Goal: Task Accomplishment & Management: Manage account settings

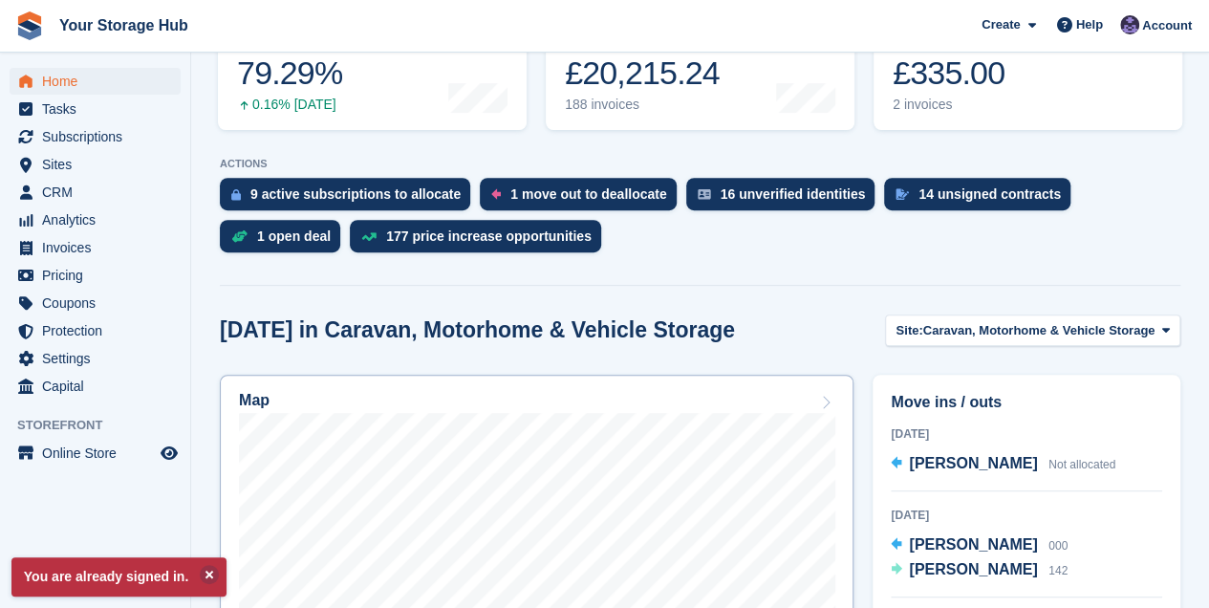
scroll to position [574, 0]
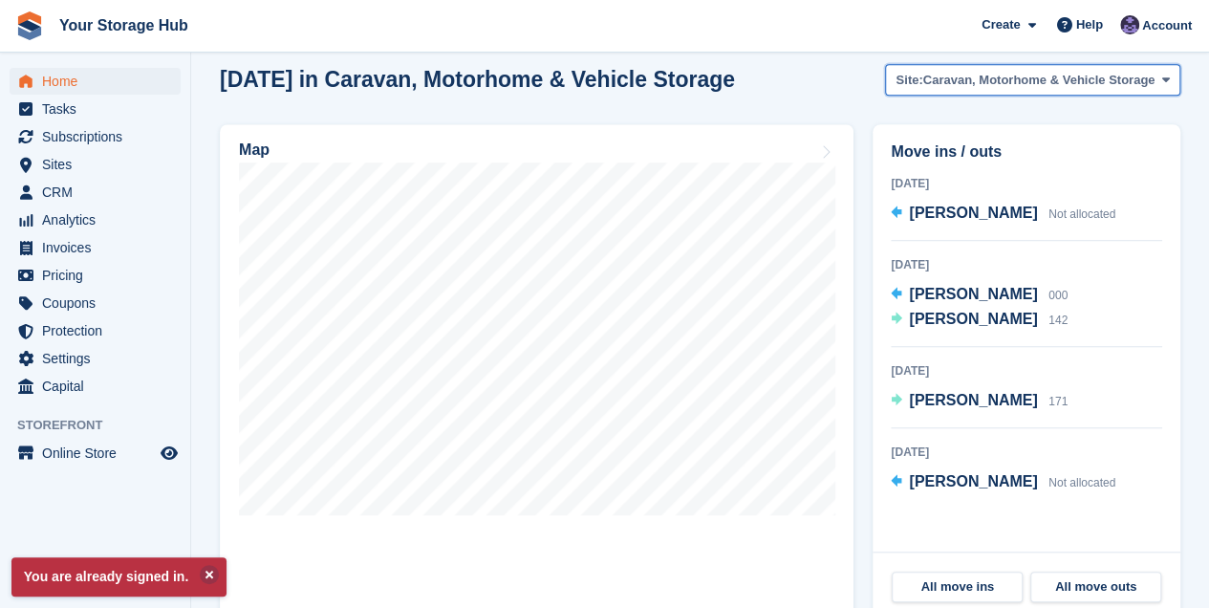
click at [1020, 82] on span "Caravan, Motorhome & Vehicle Storage" at bounding box center [1039, 80] width 232 height 19
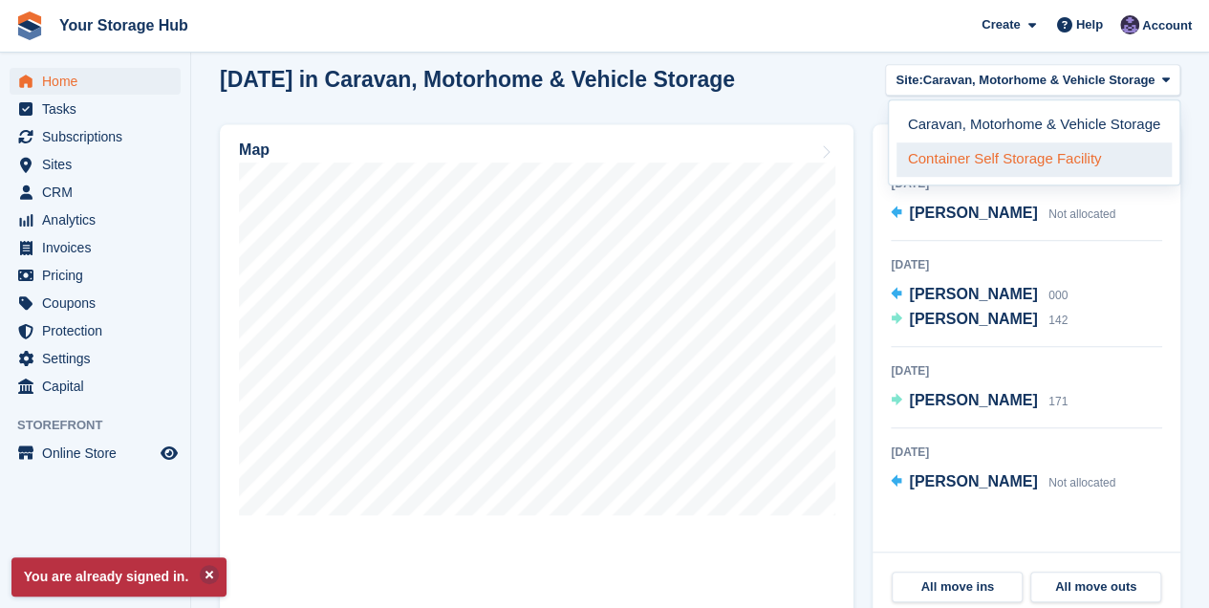
click at [1004, 156] on link "Container Self Storage Facility" at bounding box center [1034, 159] width 275 height 34
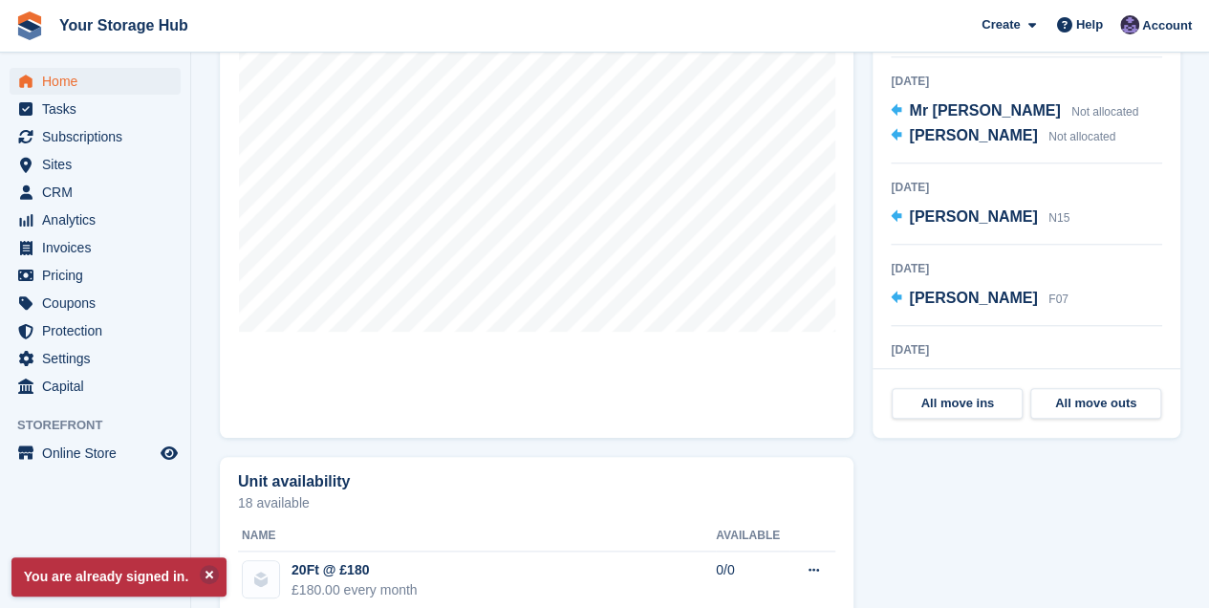
scroll to position [765, 0]
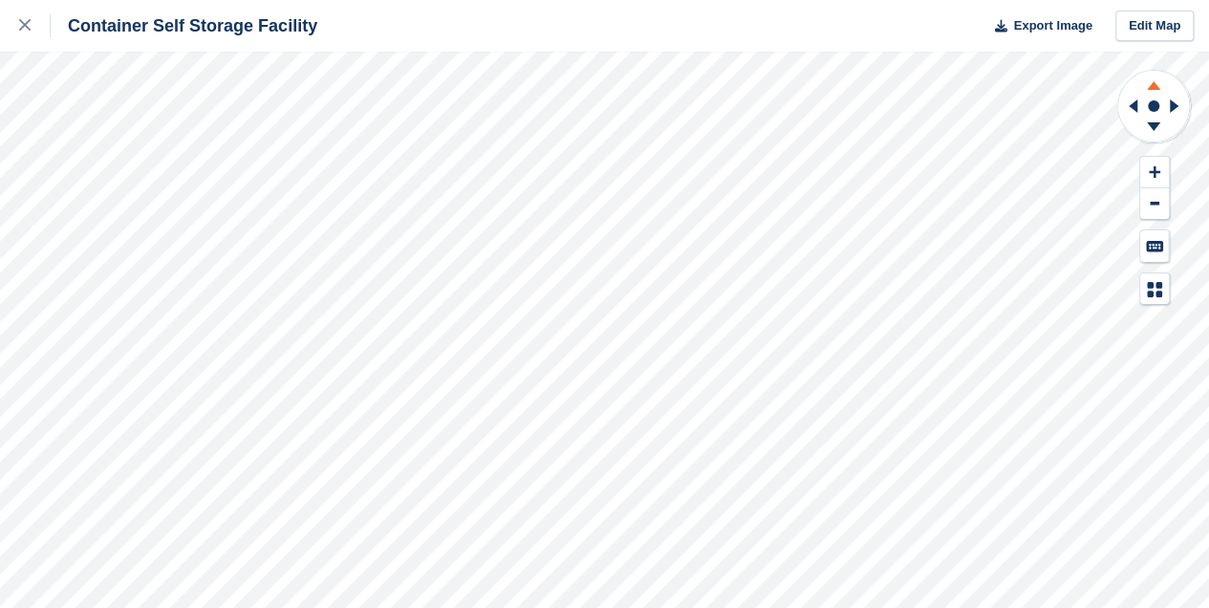
click at [1155, 80] on icon at bounding box center [1154, 83] width 50 height 24
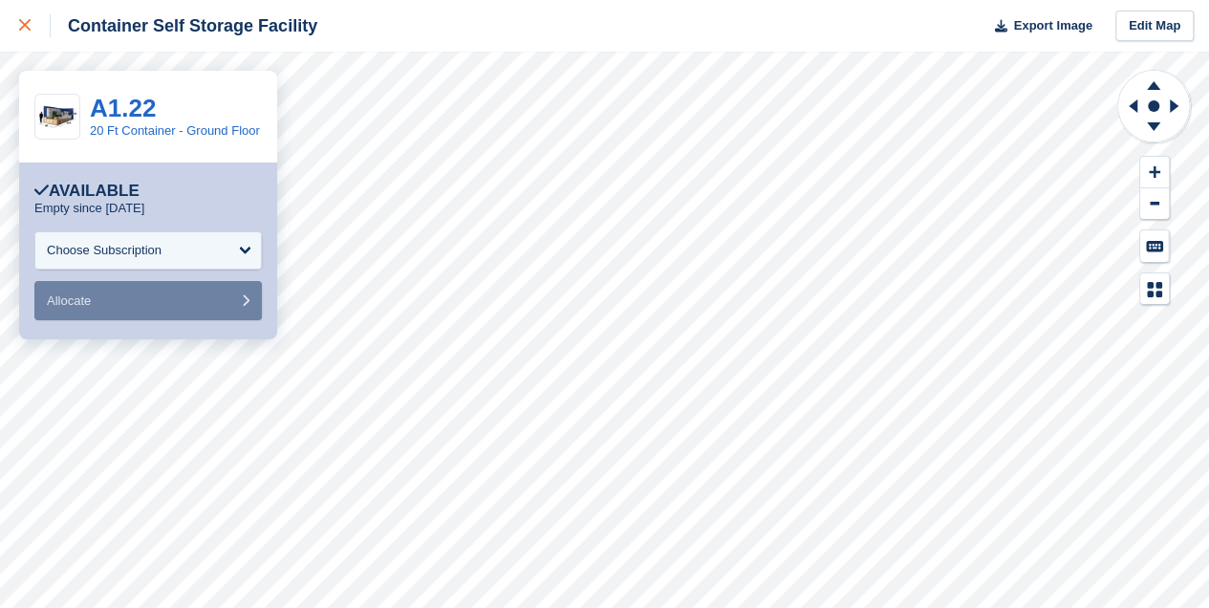
click at [17, 28] on link at bounding box center [25, 26] width 51 height 52
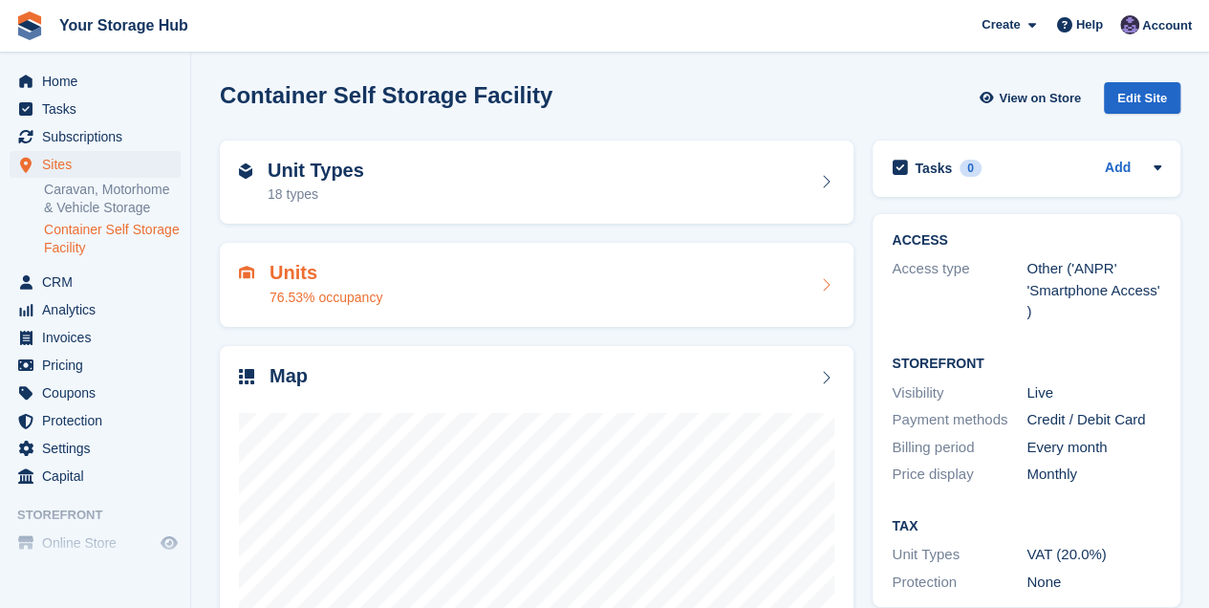
click at [312, 286] on div "Units 76.53% occupancy" at bounding box center [326, 285] width 113 height 46
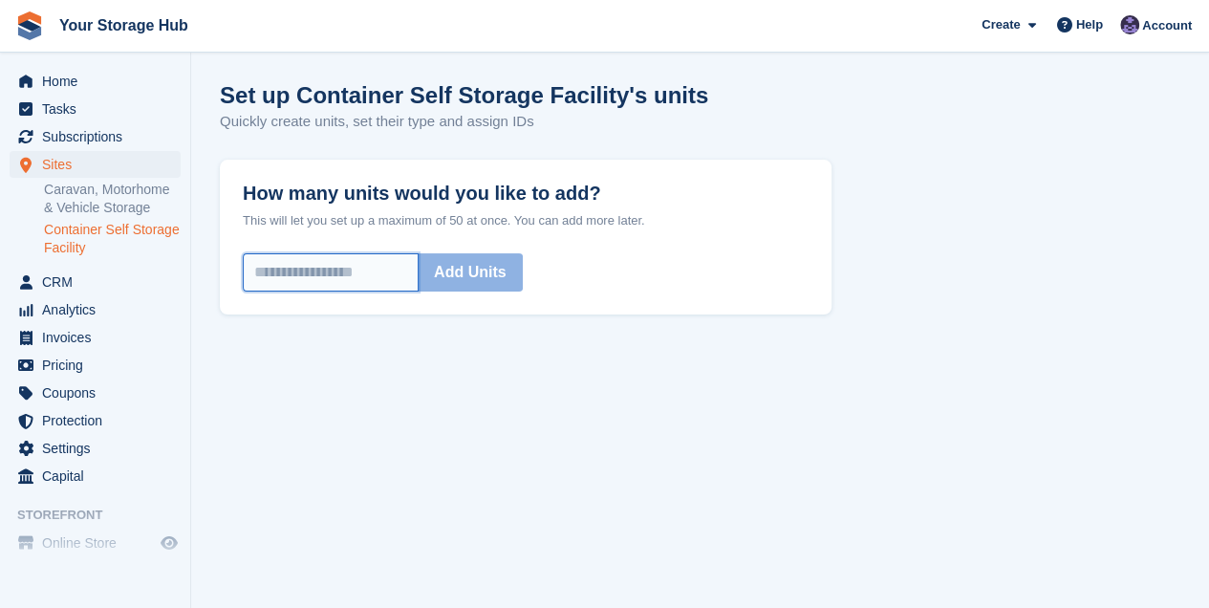
click at [311, 271] on input "How many units would you like to add?" at bounding box center [331, 272] width 176 height 38
type input "*"
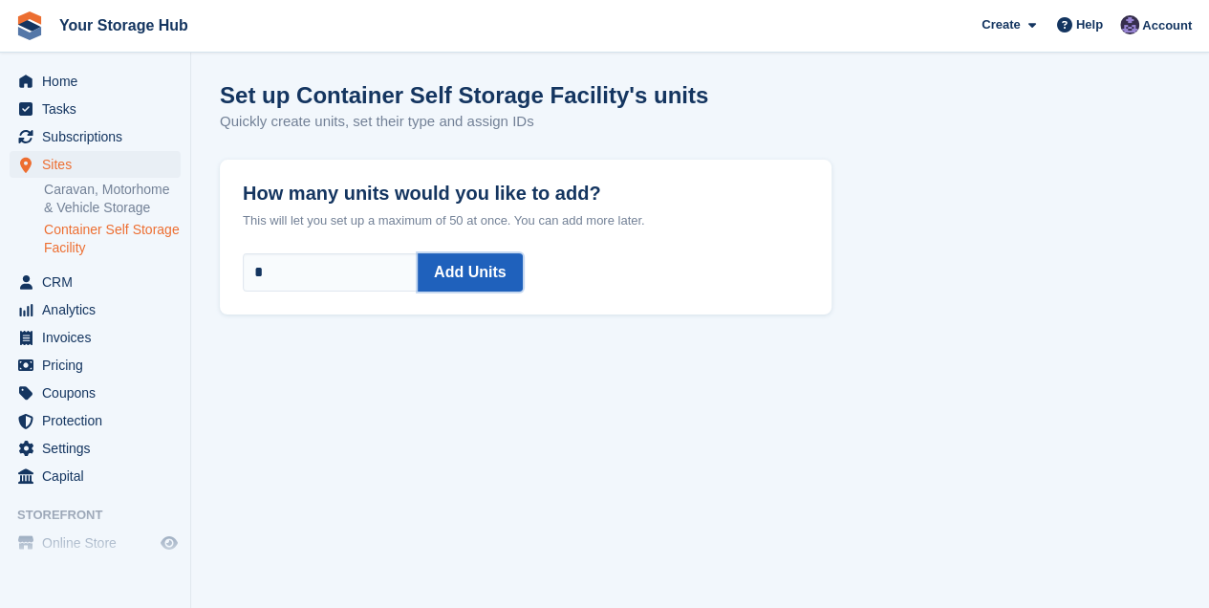
click at [465, 258] on button "Add Units" at bounding box center [470, 272] width 105 height 38
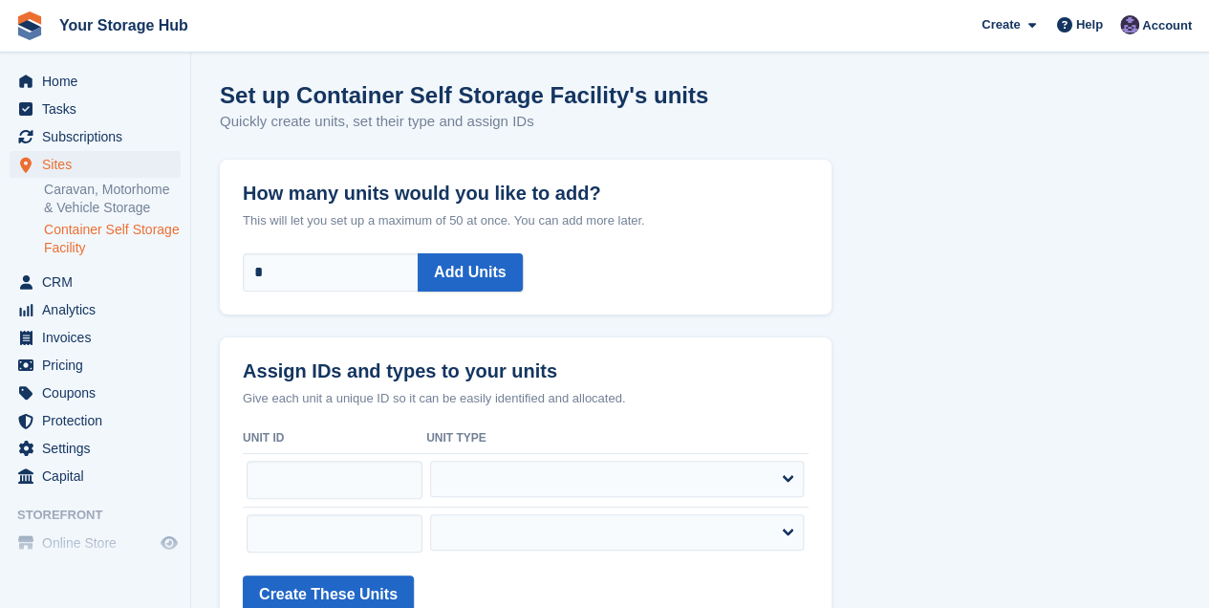
click at [271, 444] on th "Unit ID" at bounding box center [335, 438] width 184 height 31
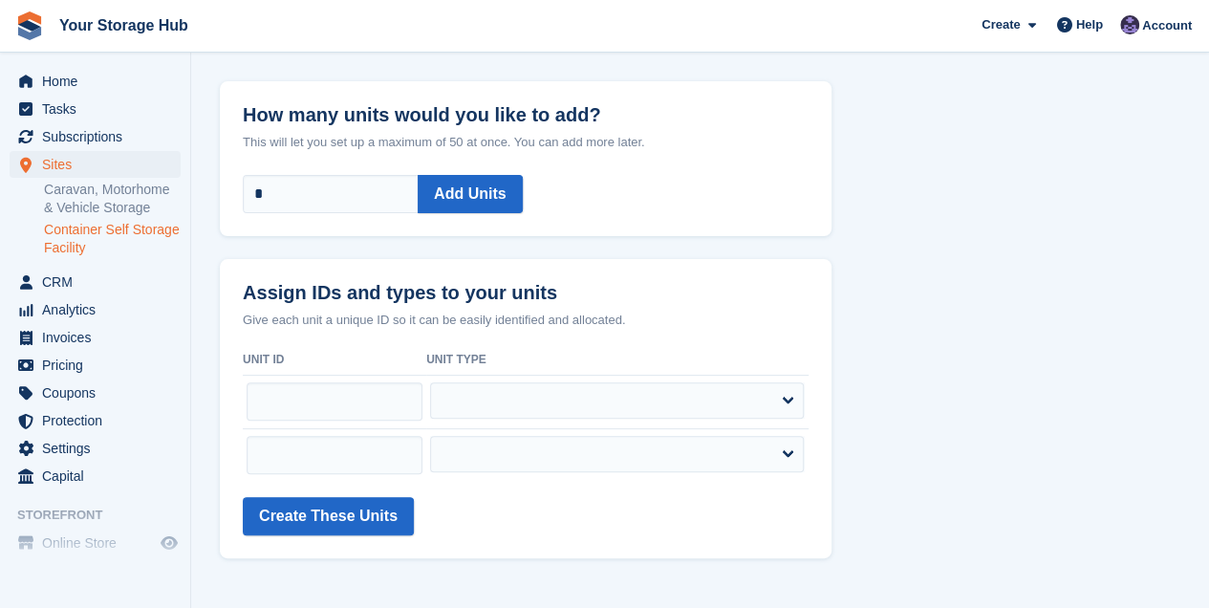
scroll to position [79, 0]
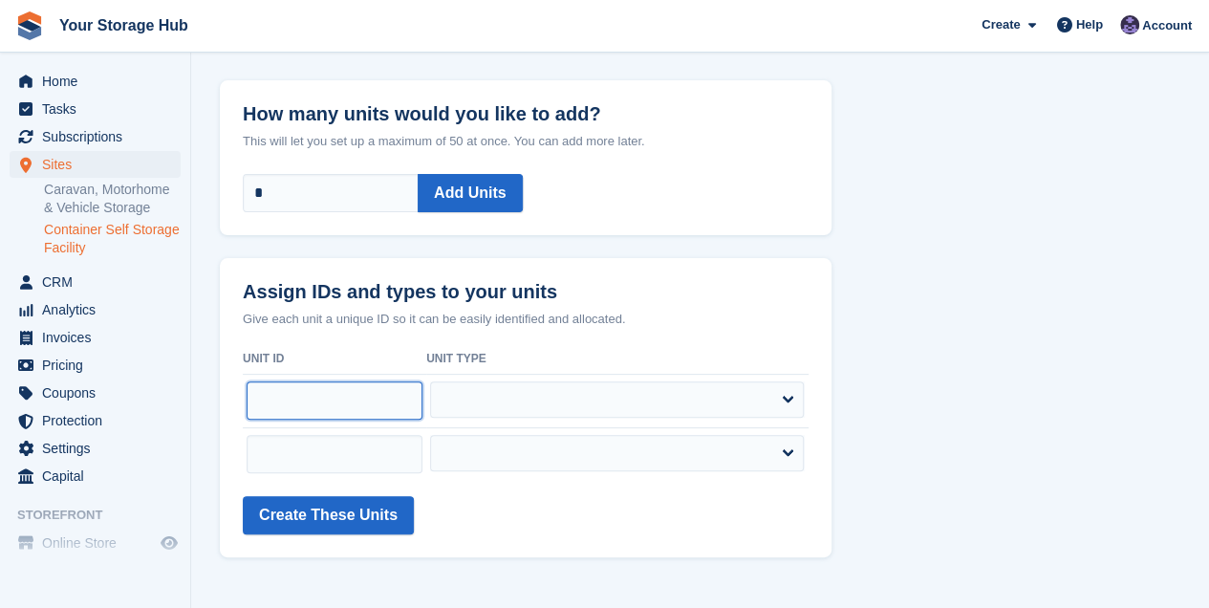
click at [285, 398] on input "text" at bounding box center [335, 400] width 177 height 38
type input "*****"
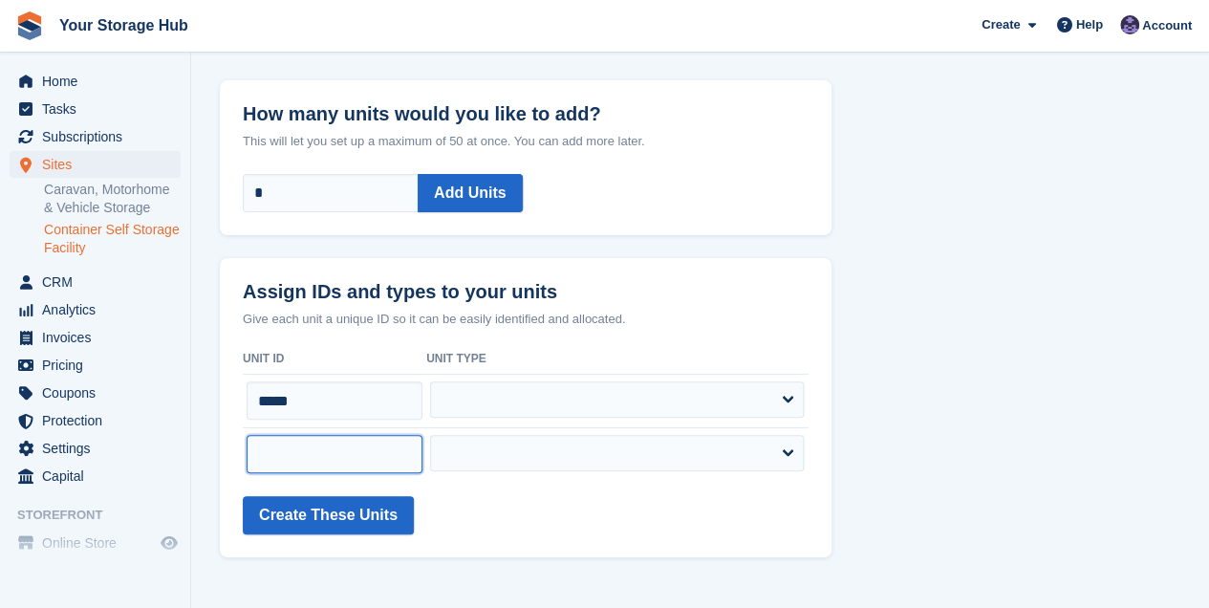
click at [283, 435] on input "text" at bounding box center [335, 454] width 177 height 38
type input "*****"
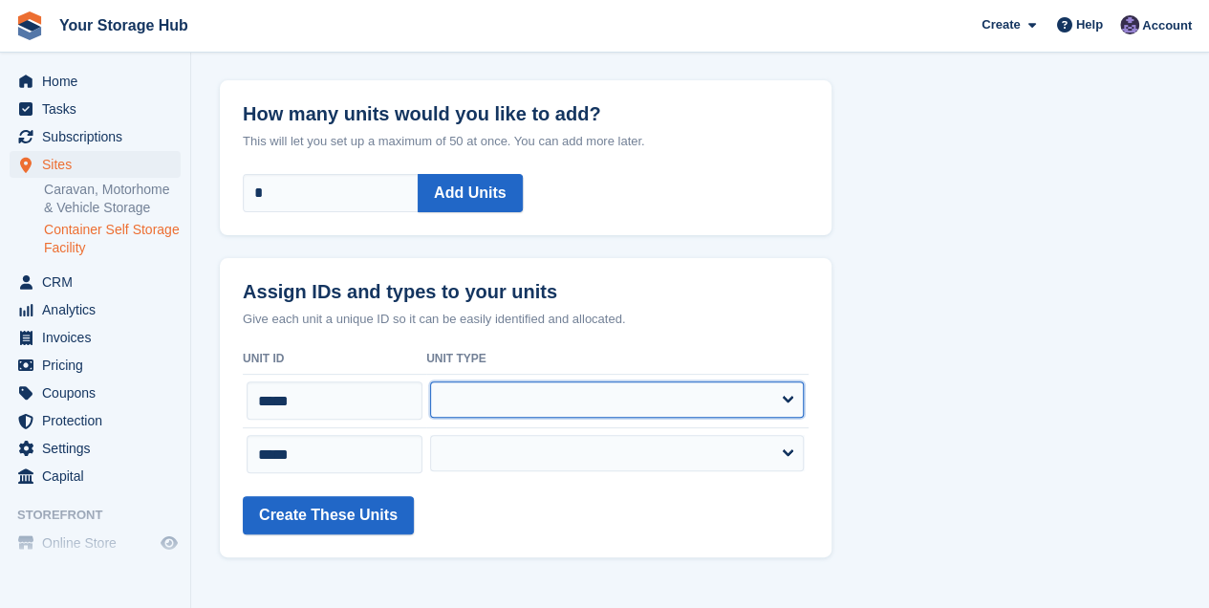
click at [529, 401] on select "**********" at bounding box center [617, 399] width 374 height 36
select select "****"
click at [431, 381] on select "**********" at bounding box center [617, 399] width 374 height 36
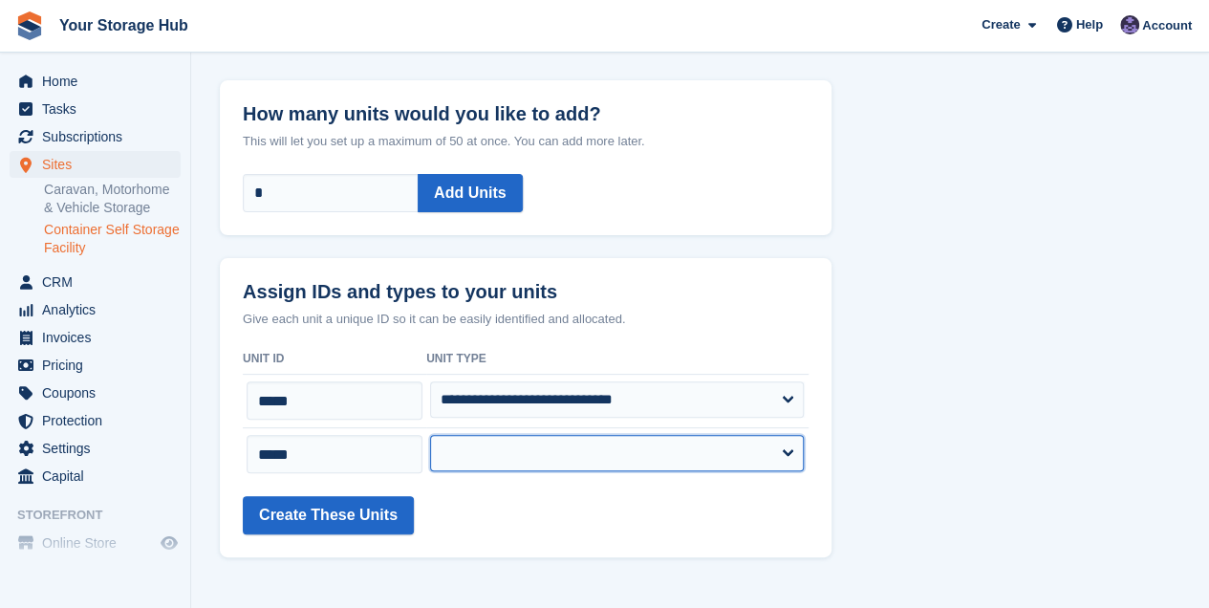
click at [495, 452] on select "**********" at bounding box center [617, 453] width 374 height 36
select select "****"
click at [431, 435] on select "**********" at bounding box center [617, 453] width 374 height 36
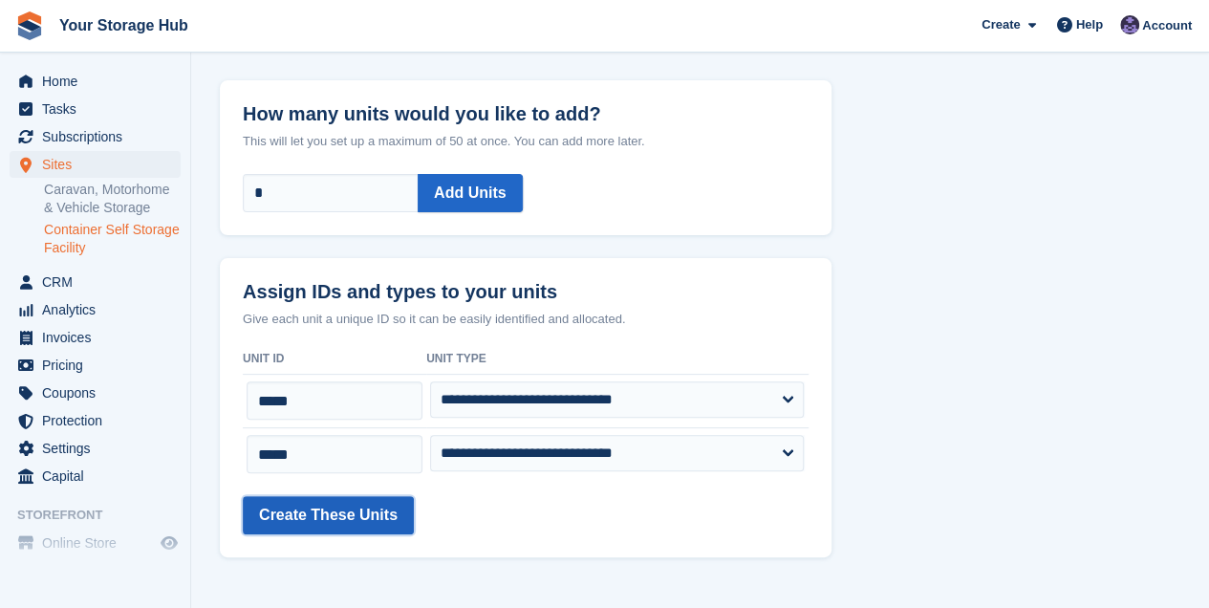
click at [329, 510] on button "Create These Units" at bounding box center [328, 515] width 171 height 38
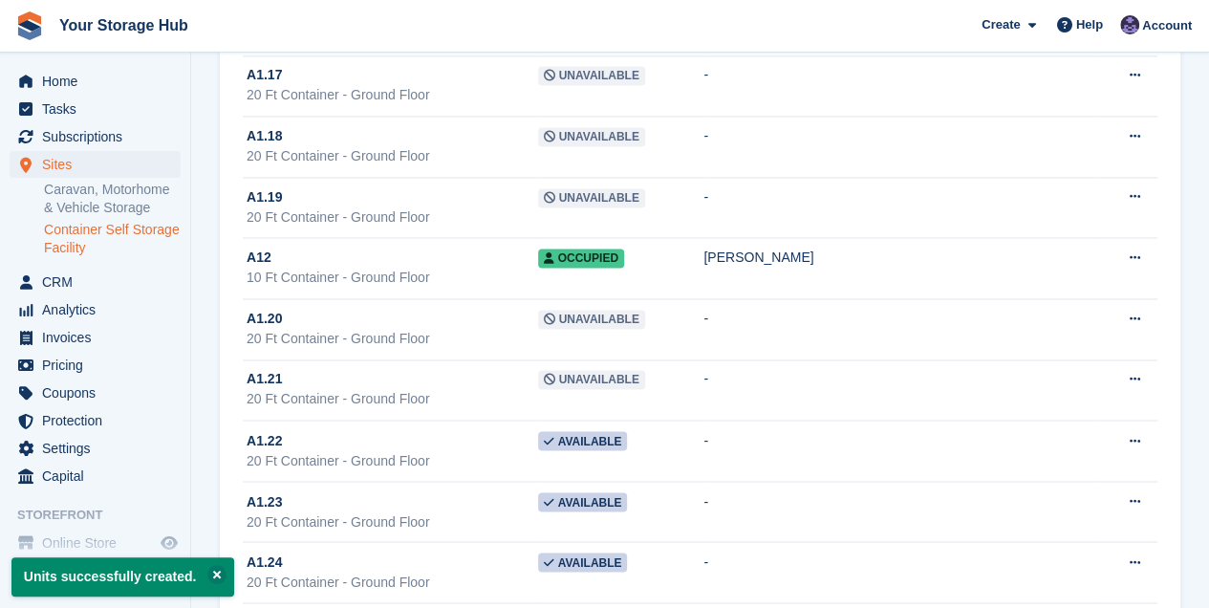
scroll to position [1657, 0]
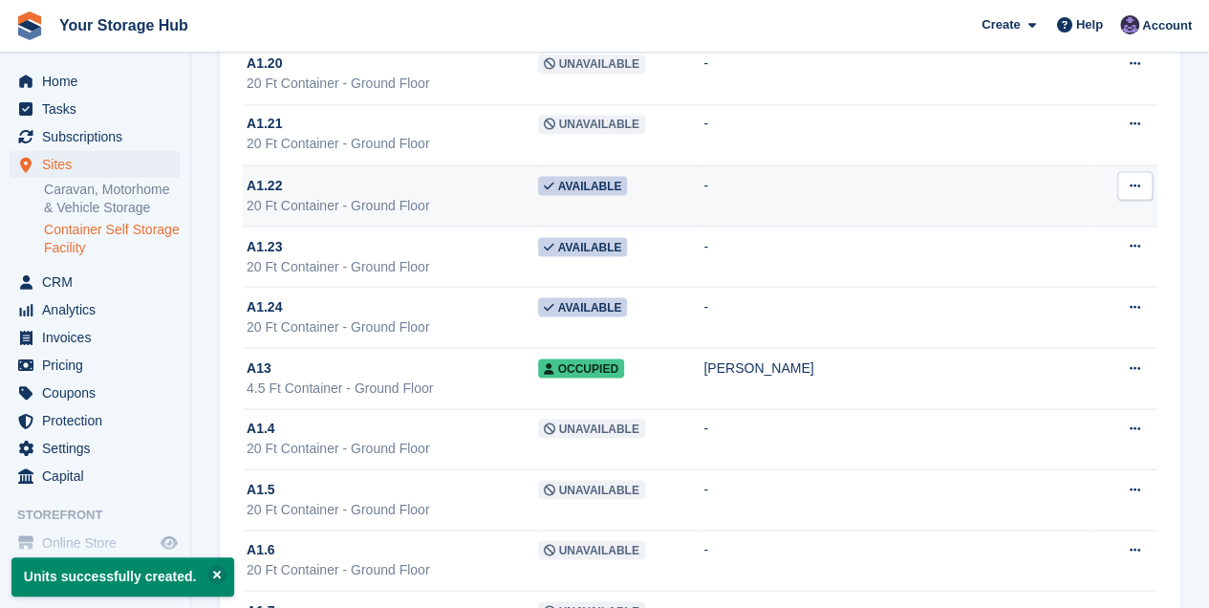
click at [685, 179] on td "Available" at bounding box center [621, 195] width 166 height 61
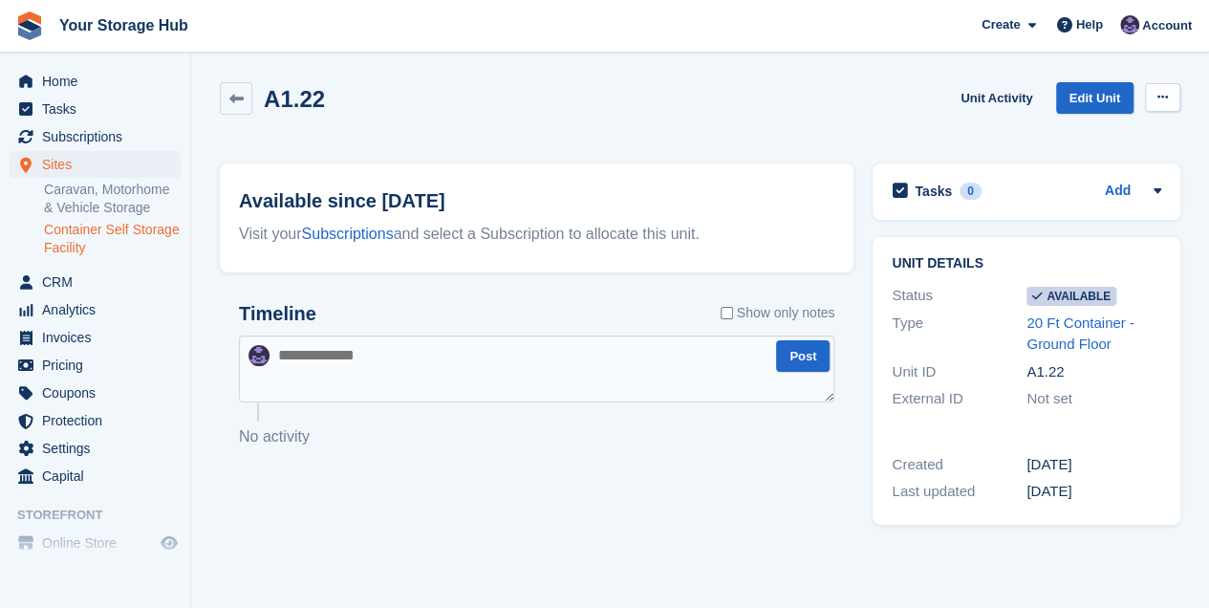
click at [1163, 97] on icon at bounding box center [1163, 97] width 11 height 12
click at [1080, 135] on p "Make unavailable" at bounding box center [1089, 134] width 166 height 25
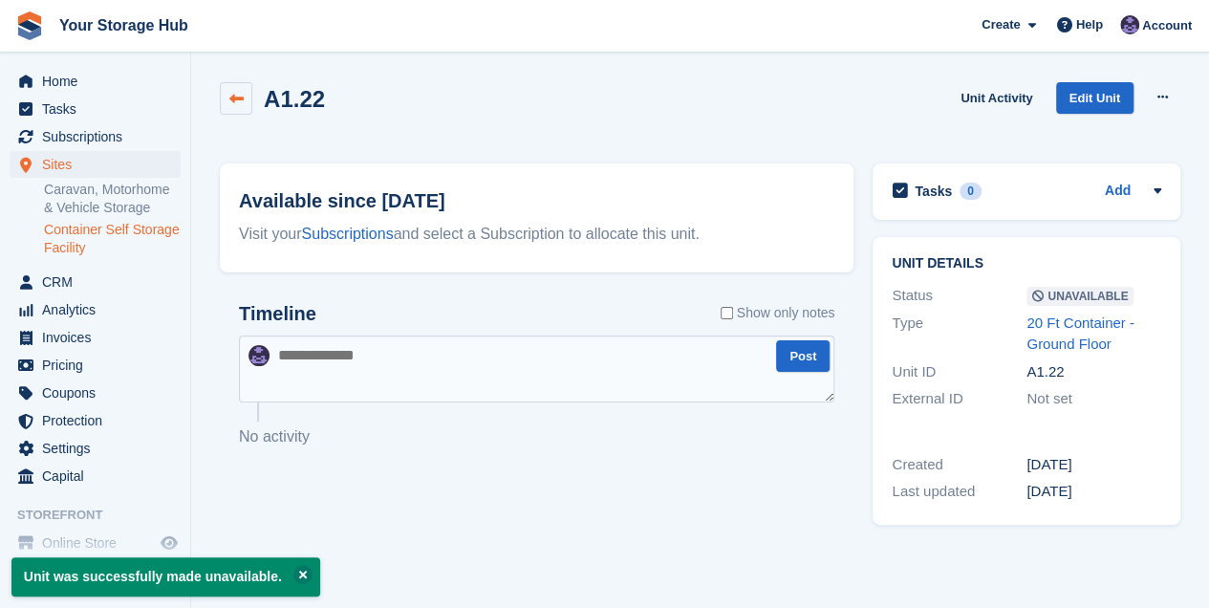
click at [235, 101] on icon at bounding box center [236, 99] width 14 height 14
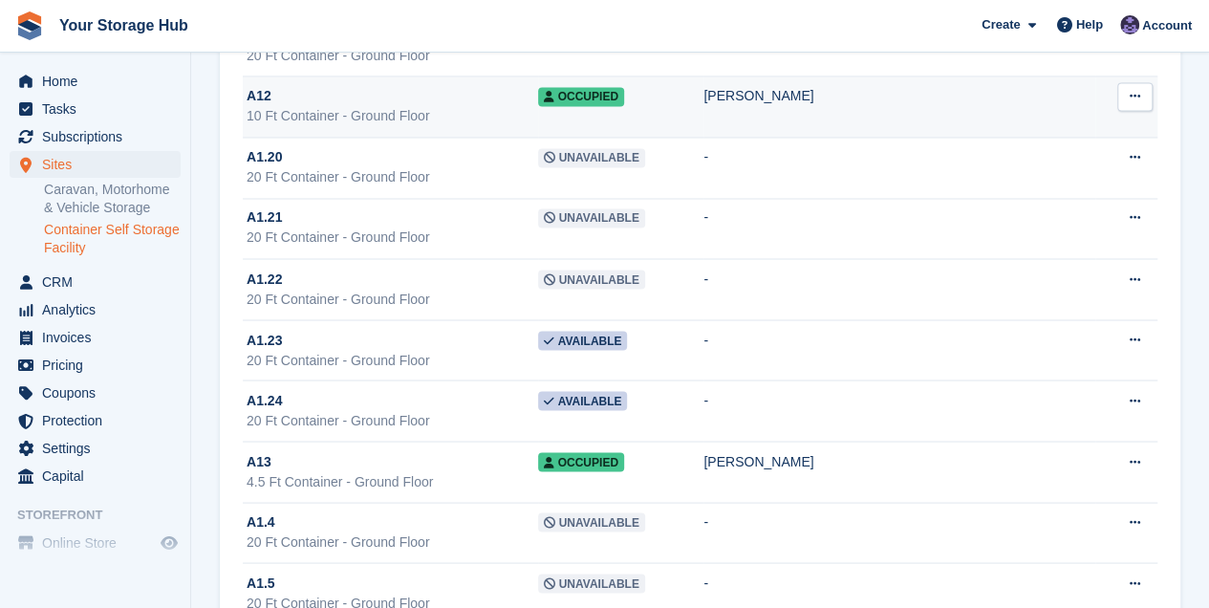
scroll to position [1657, 0]
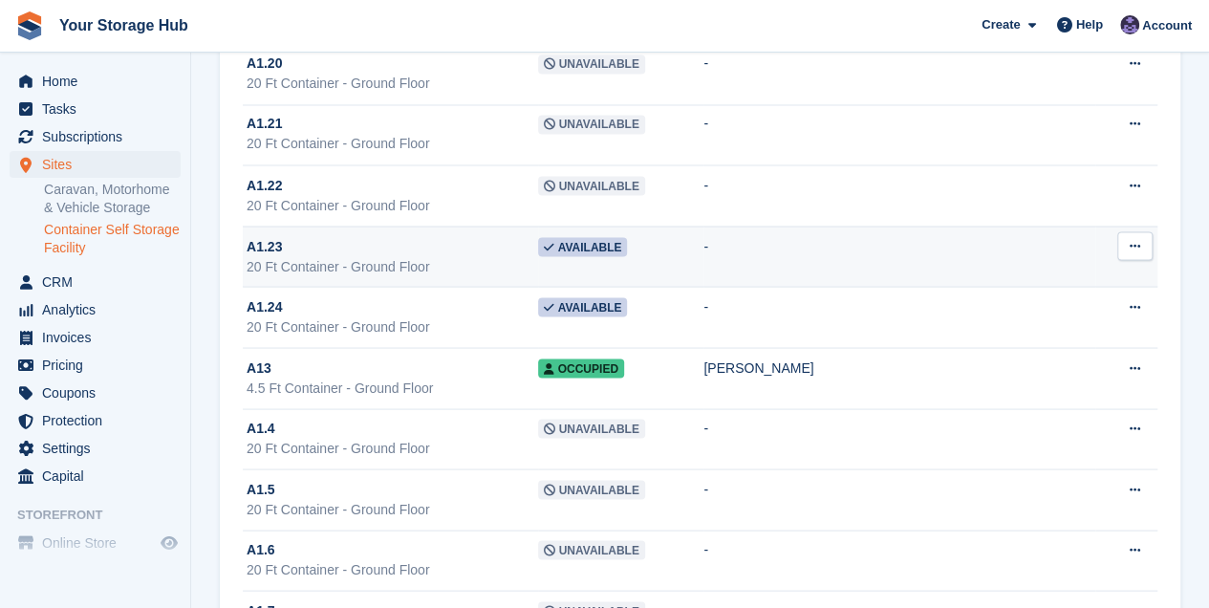
click at [538, 236] on div "A1.23" at bounding box center [393, 246] width 292 height 20
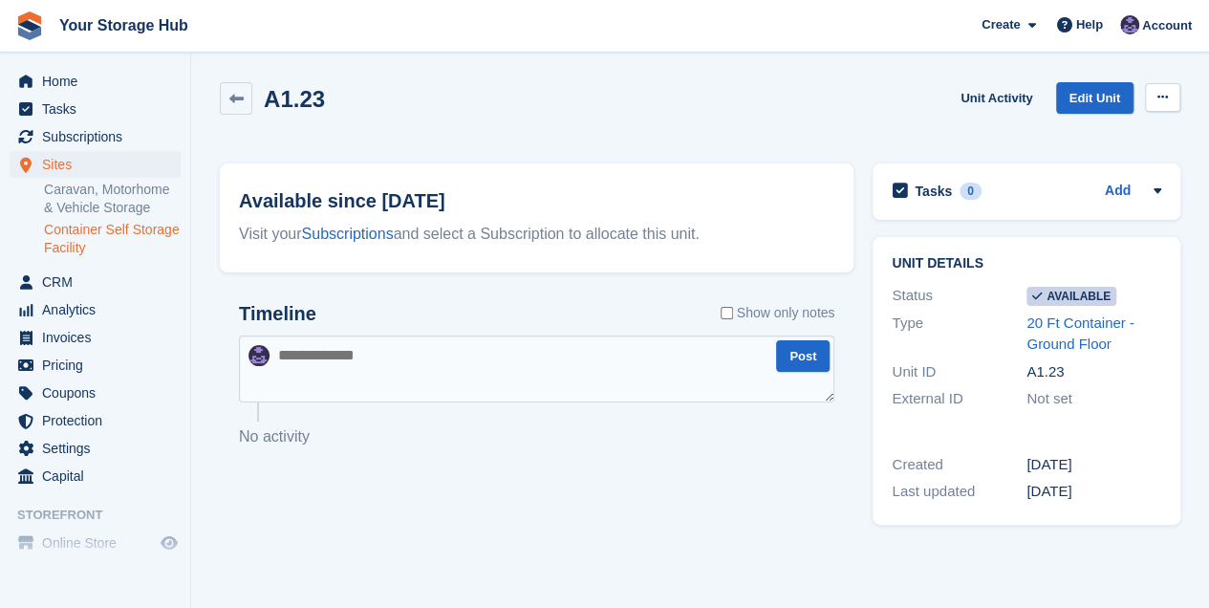
click at [1160, 101] on icon at bounding box center [1163, 97] width 11 height 12
click at [1046, 141] on p "Make unavailable" at bounding box center [1089, 134] width 166 height 25
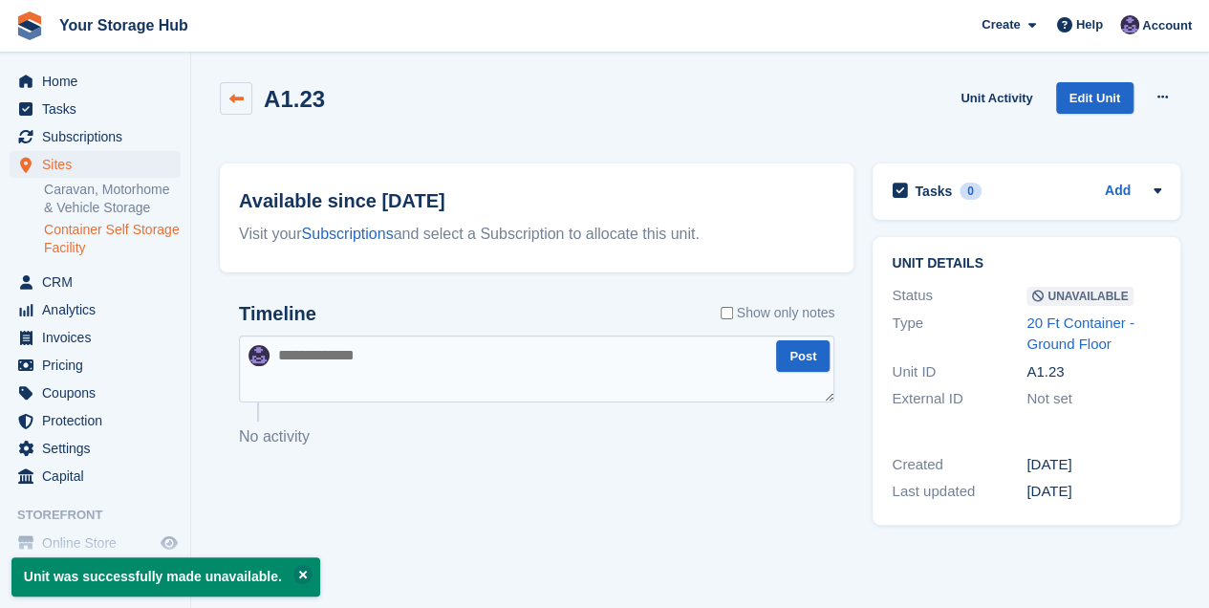
click at [241, 101] on icon at bounding box center [236, 99] width 14 height 14
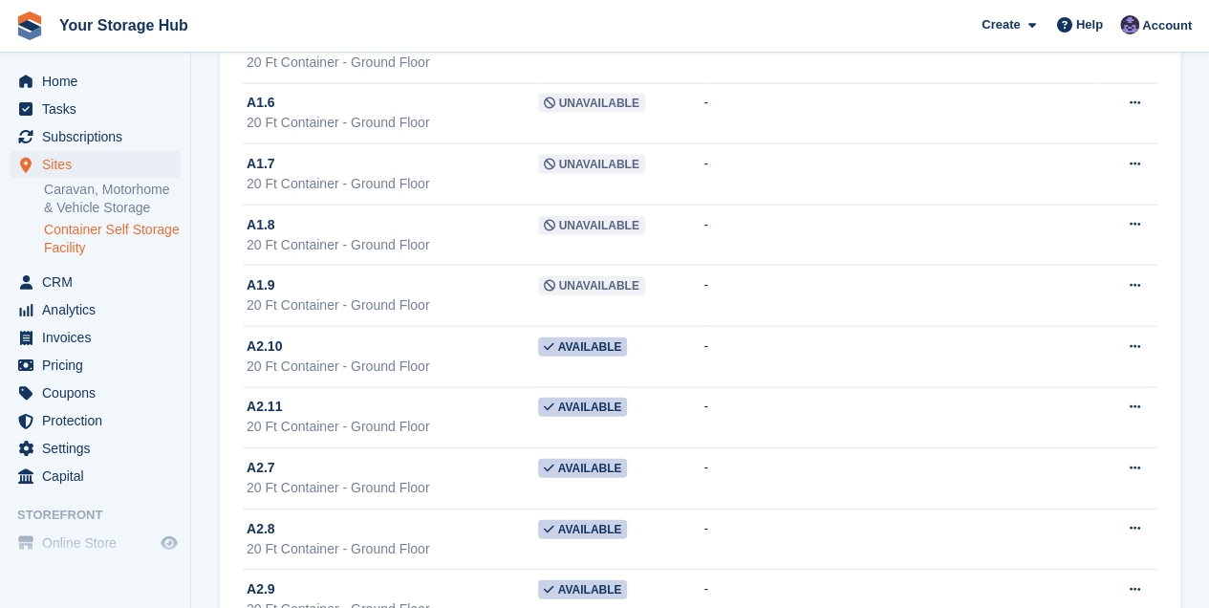
scroll to position [2230, 0]
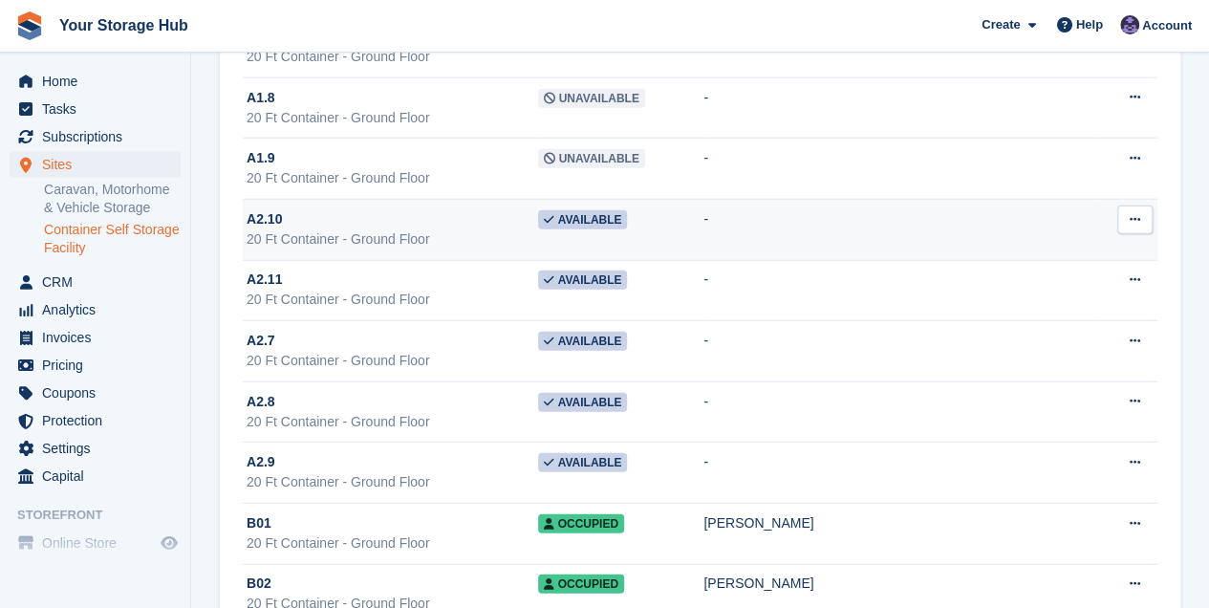
click at [474, 212] on div "A2.10" at bounding box center [393, 219] width 292 height 20
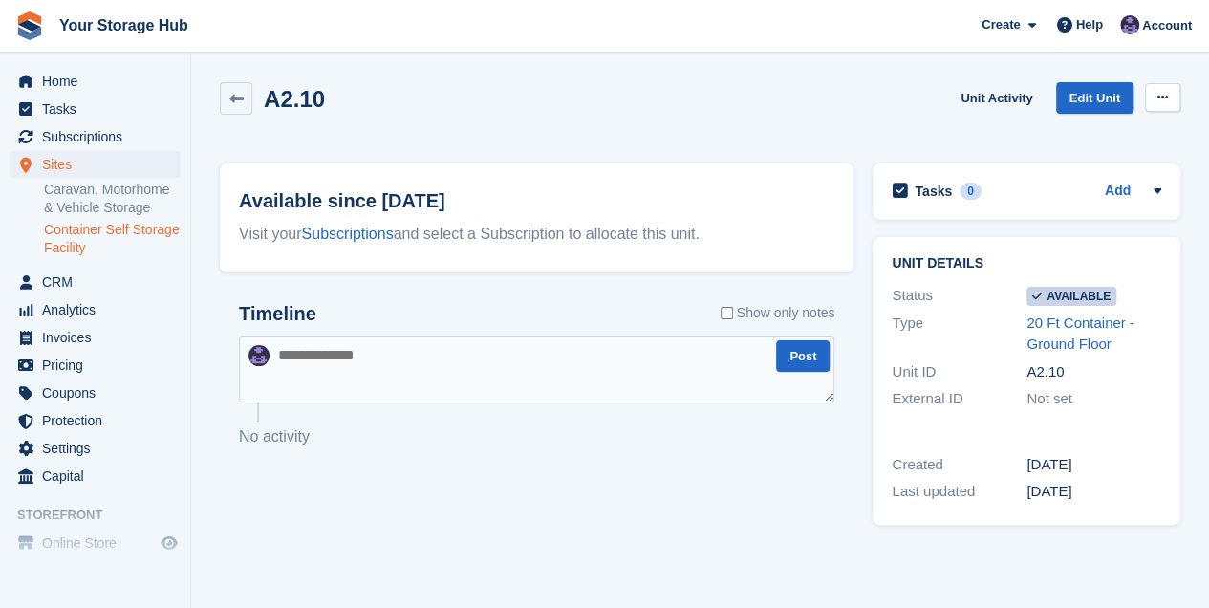
click at [1171, 97] on button at bounding box center [1162, 97] width 35 height 29
click at [1081, 136] on p "Make unavailable" at bounding box center [1089, 134] width 166 height 25
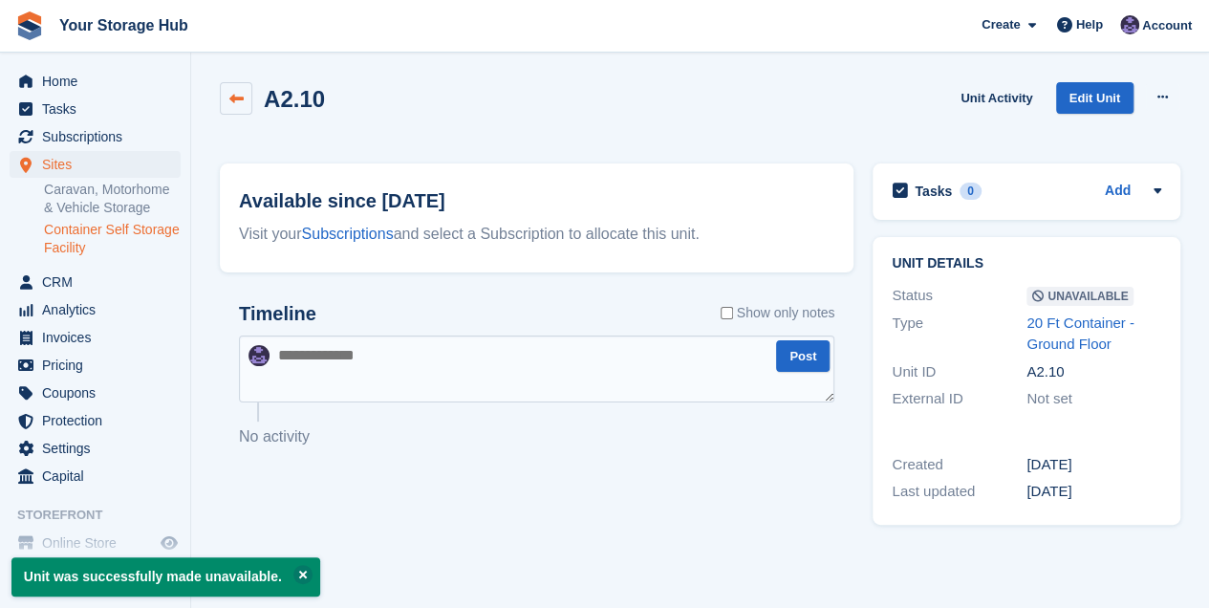
click at [233, 97] on icon at bounding box center [236, 99] width 14 height 14
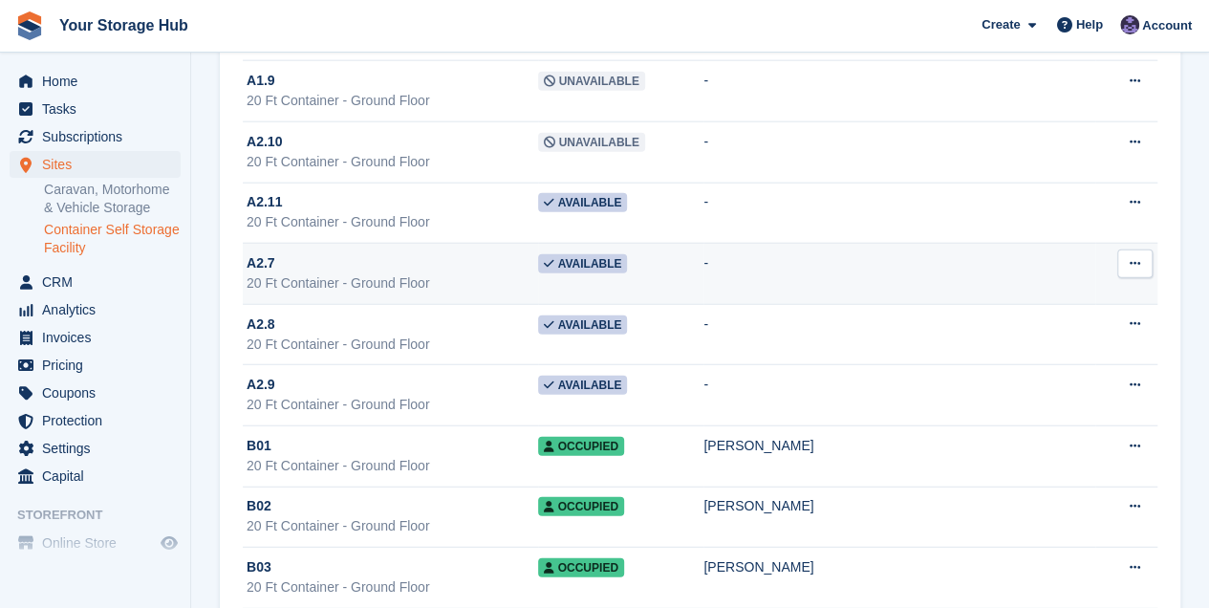
scroll to position [2294, 0]
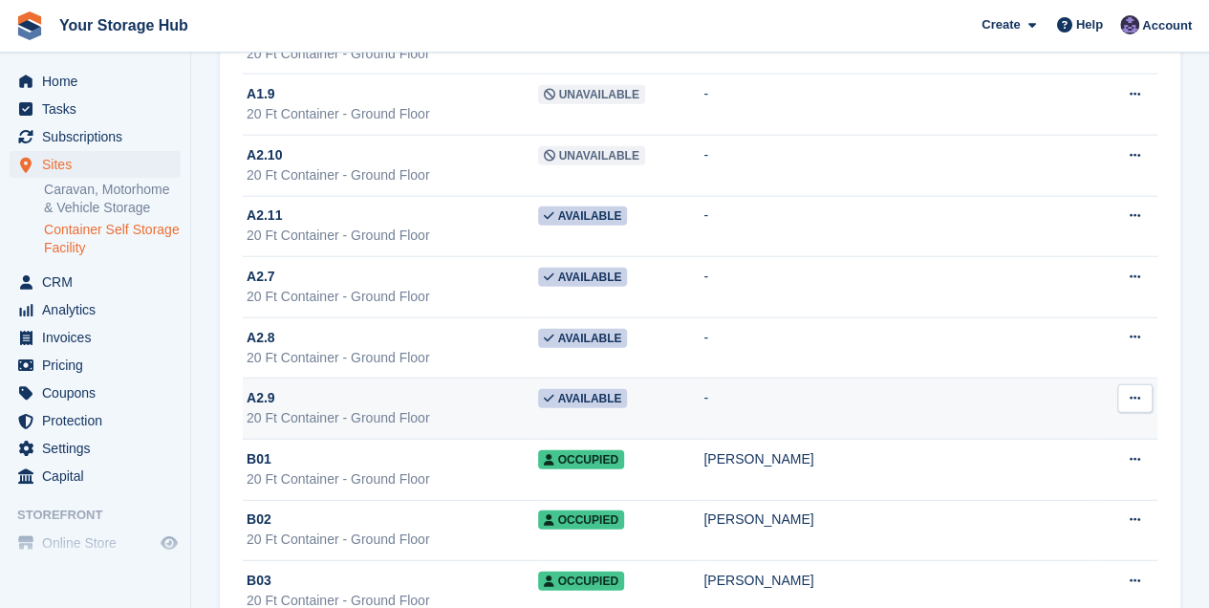
click at [538, 391] on div "A2.9" at bounding box center [393, 398] width 292 height 20
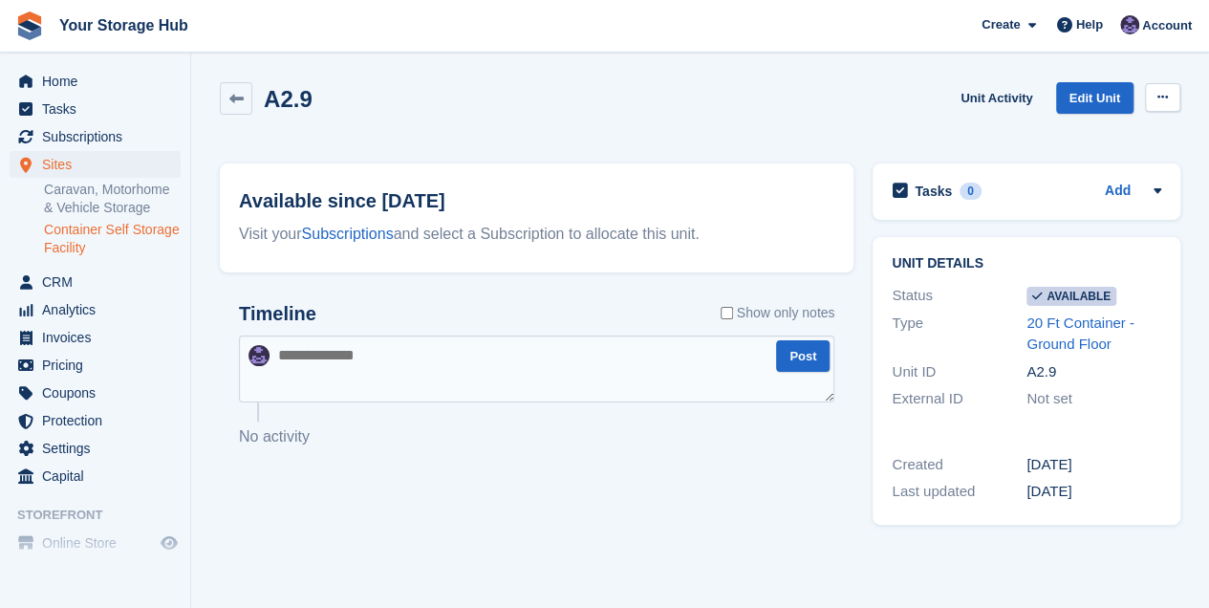
click at [1166, 99] on icon at bounding box center [1163, 97] width 11 height 12
click at [1081, 130] on p "Make unavailable" at bounding box center [1089, 134] width 166 height 25
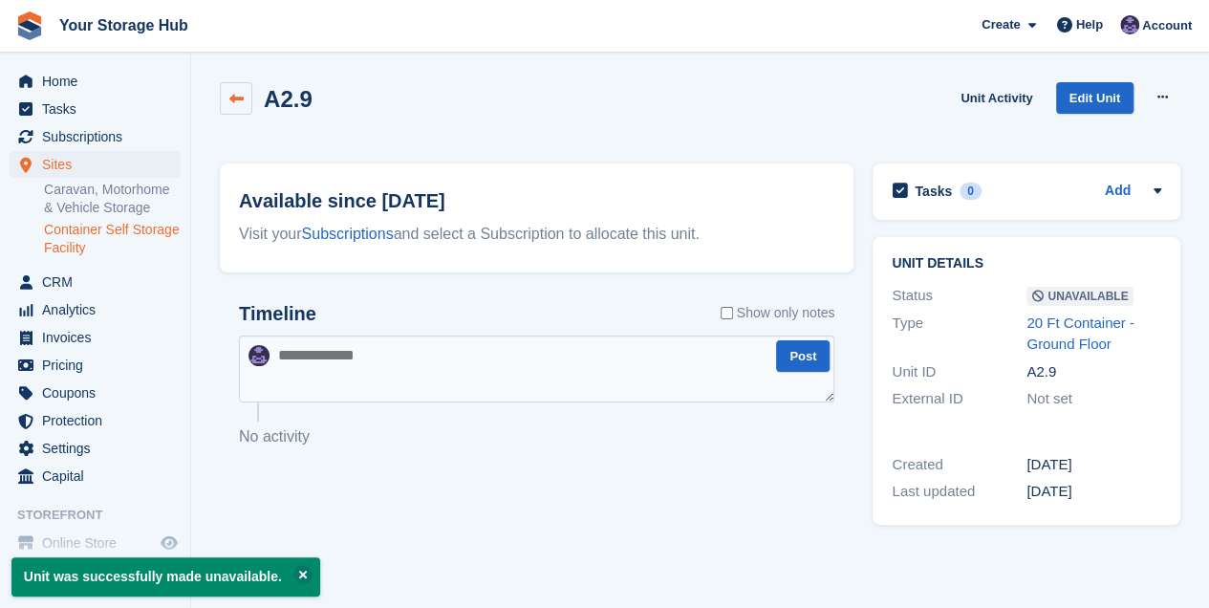
click at [248, 102] on link at bounding box center [236, 98] width 32 height 32
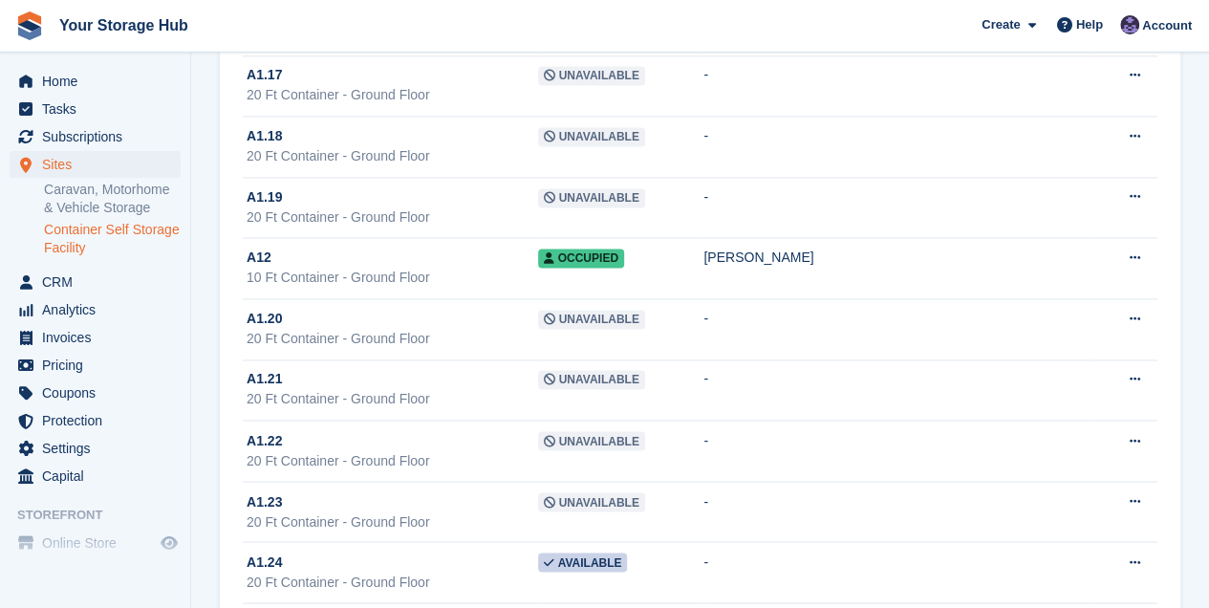
scroll to position [1721, 0]
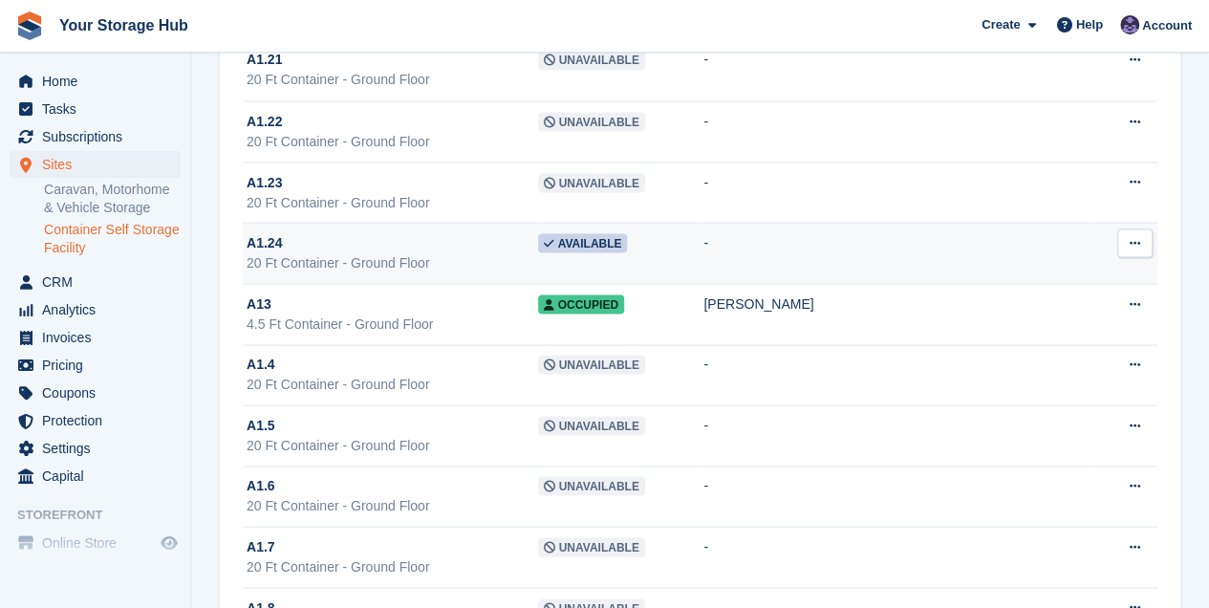
click at [461, 233] on div "A1.24" at bounding box center [393, 242] width 292 height 20
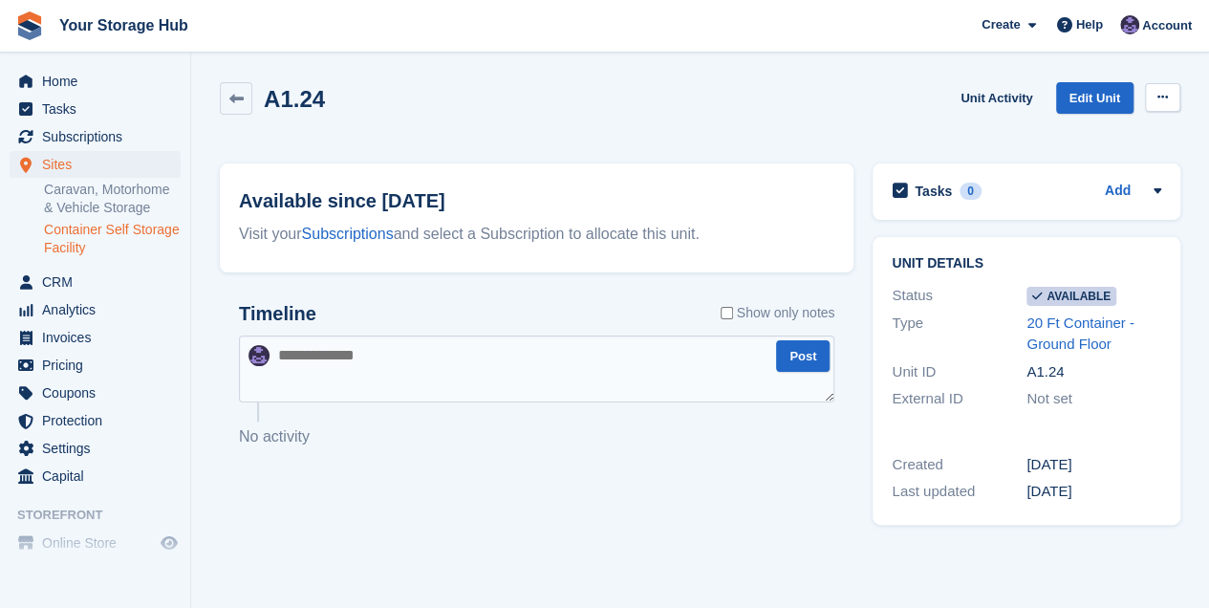
click at [1164, 101] on icon at bounding box center [1163, 97] width 11 height 12
click at [1044, 137] on p "Make unavailable" at bounding box center [1089, 134] width 166 height 25
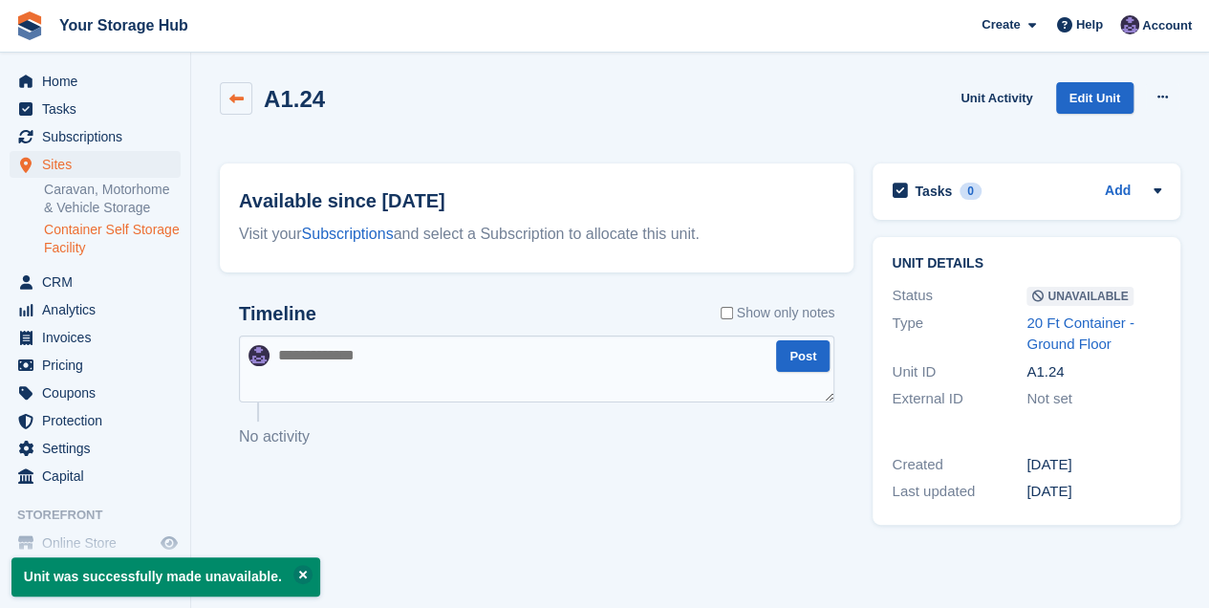
click at [249, 103] on link at bounding box center [236, 98] width 32 height 32
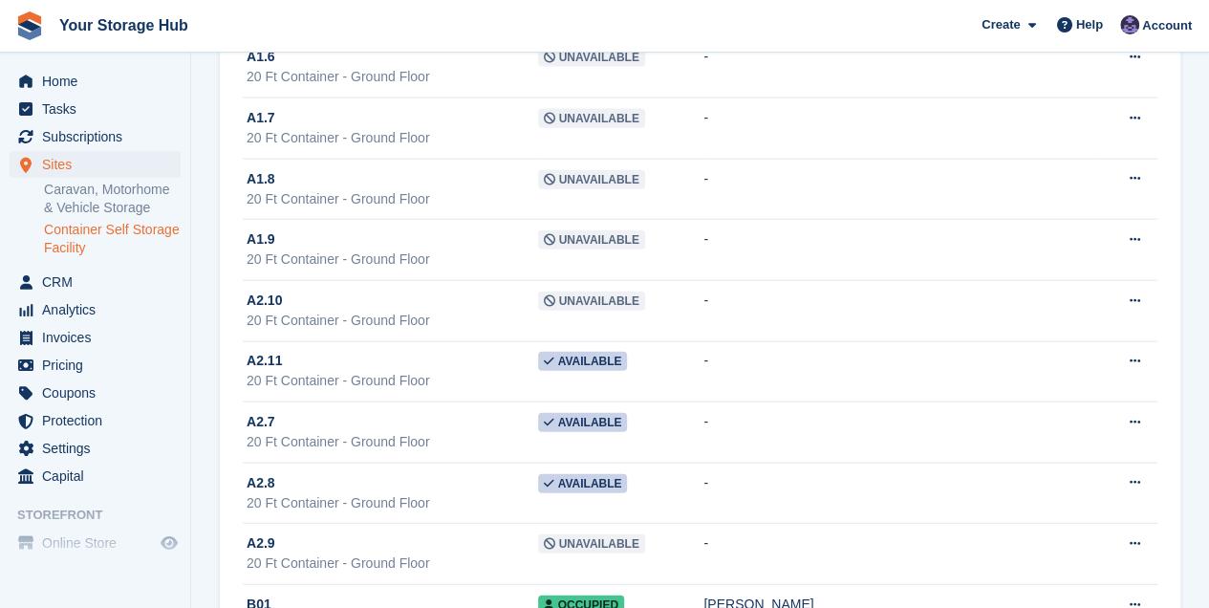
scroll to position [2357, 0]
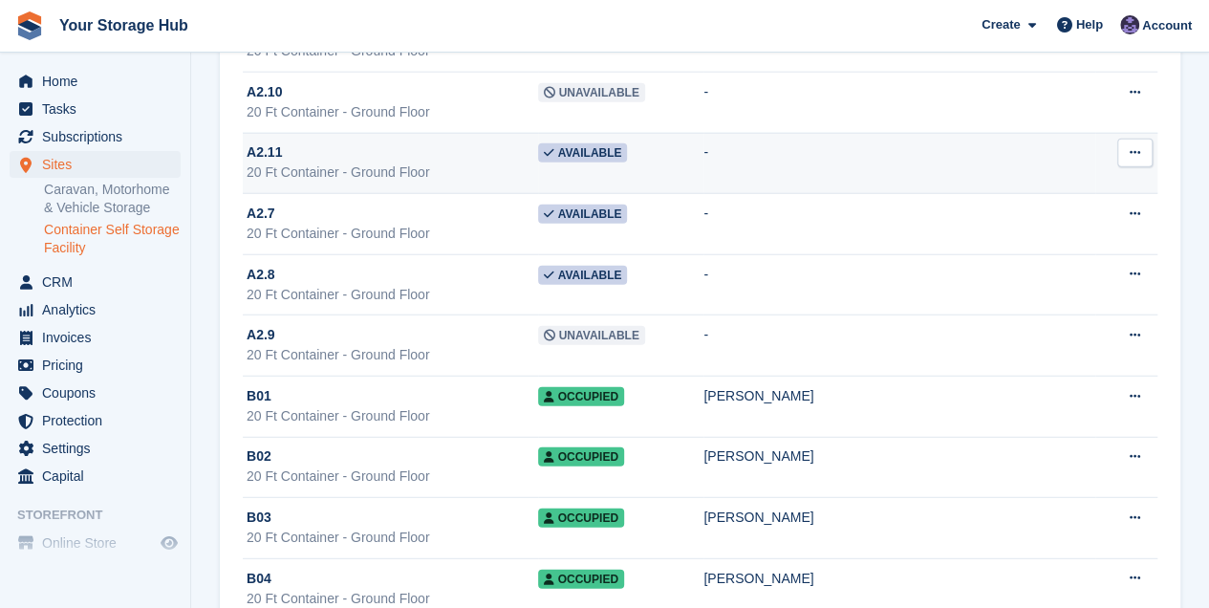
click at [704, 139] on td "Available" at bounding box center [621, 163] width 166 height 61
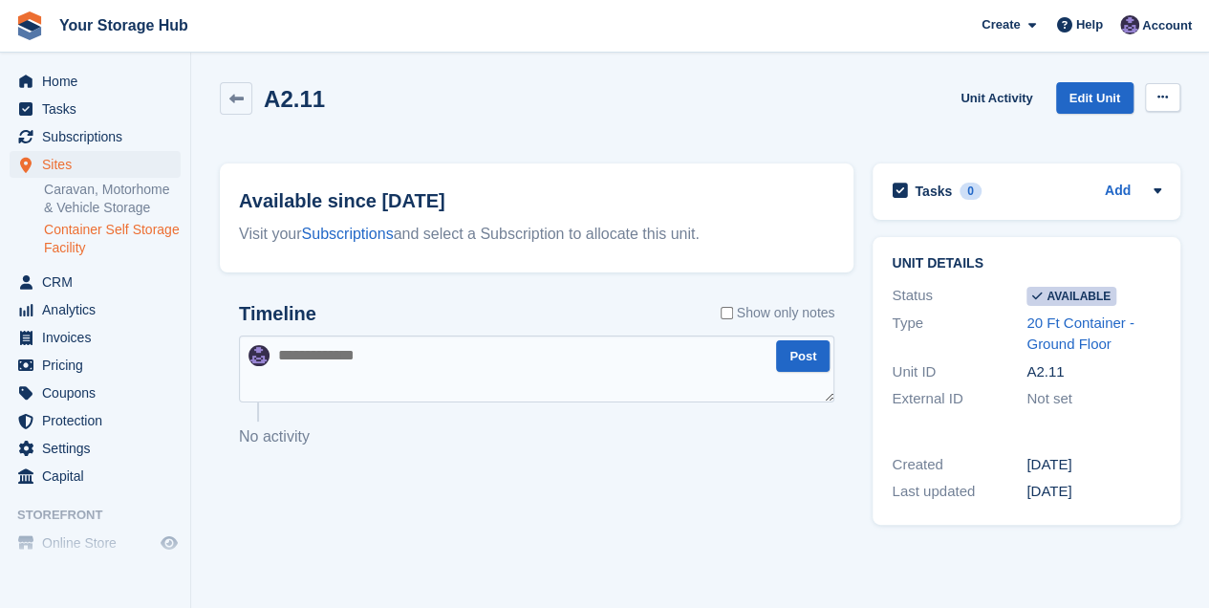
click at [1158, 101] on icon at bounding box center [1163, 97] width 11 height 12
click at [1069, 133] on p "Make unavailable" at bounding box center [1089, 134] width 166 height 25
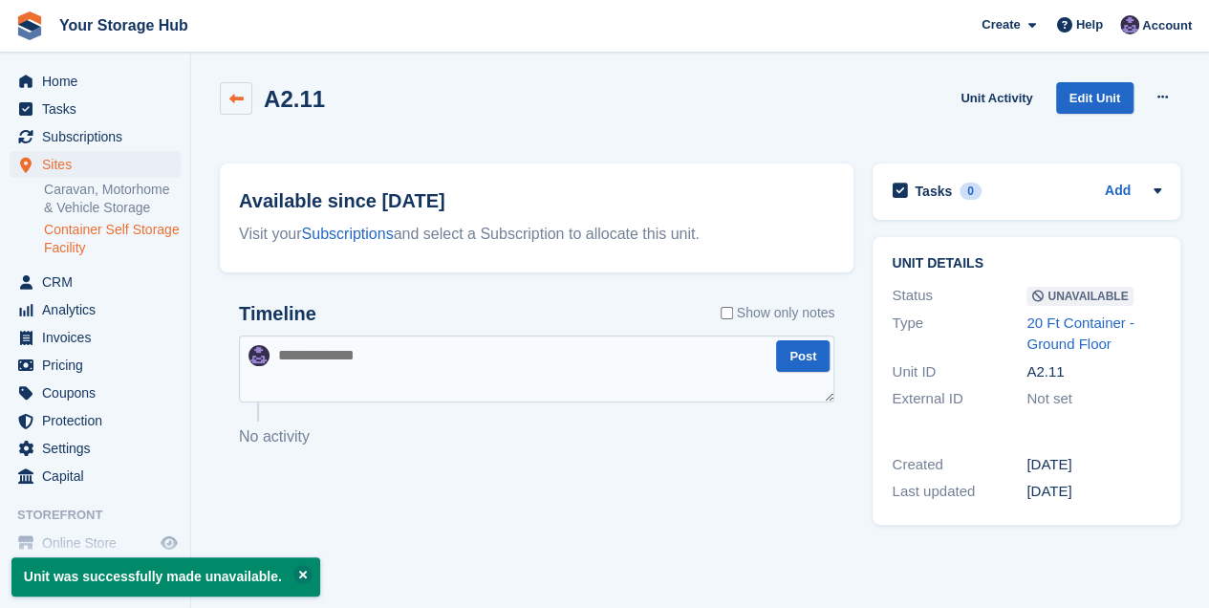
click at [242, 101] on icon at bounding box center [236, 99] width 14 height 14
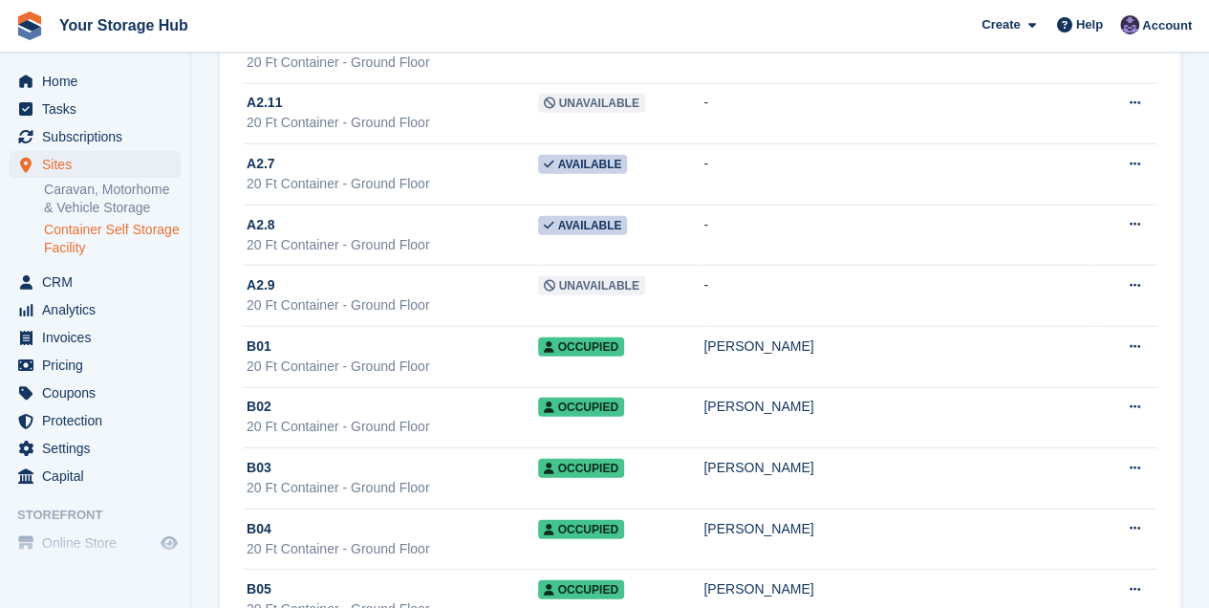
scroll to position [2421, 0]
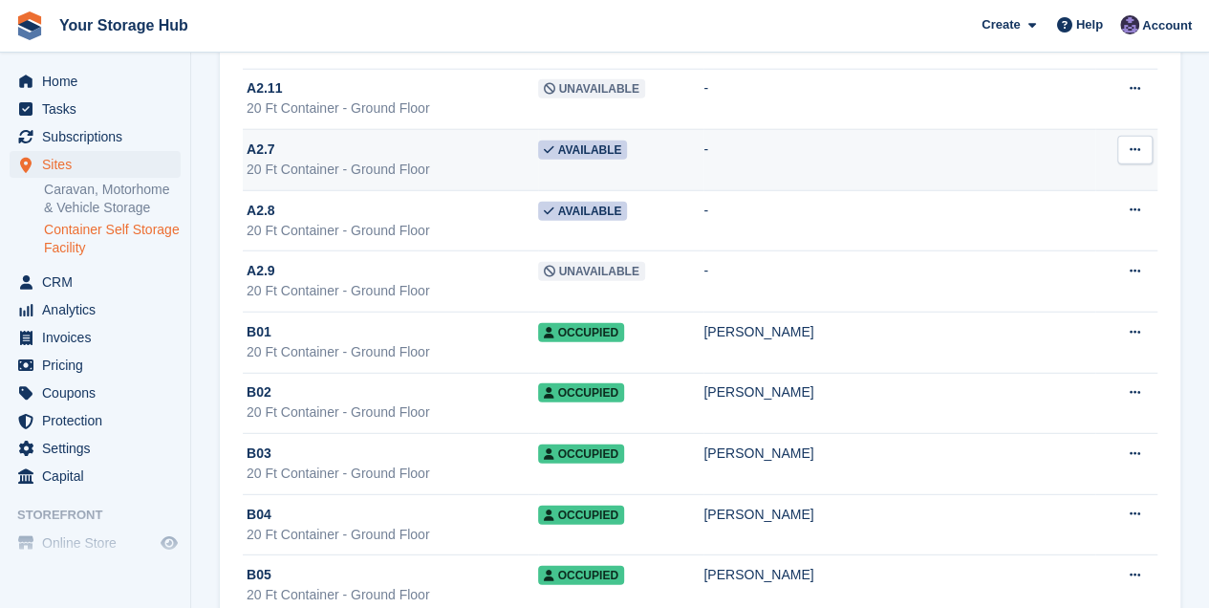
click at [704, 143] on td "Available" at bounding box center [621, 160] width 166 height 61
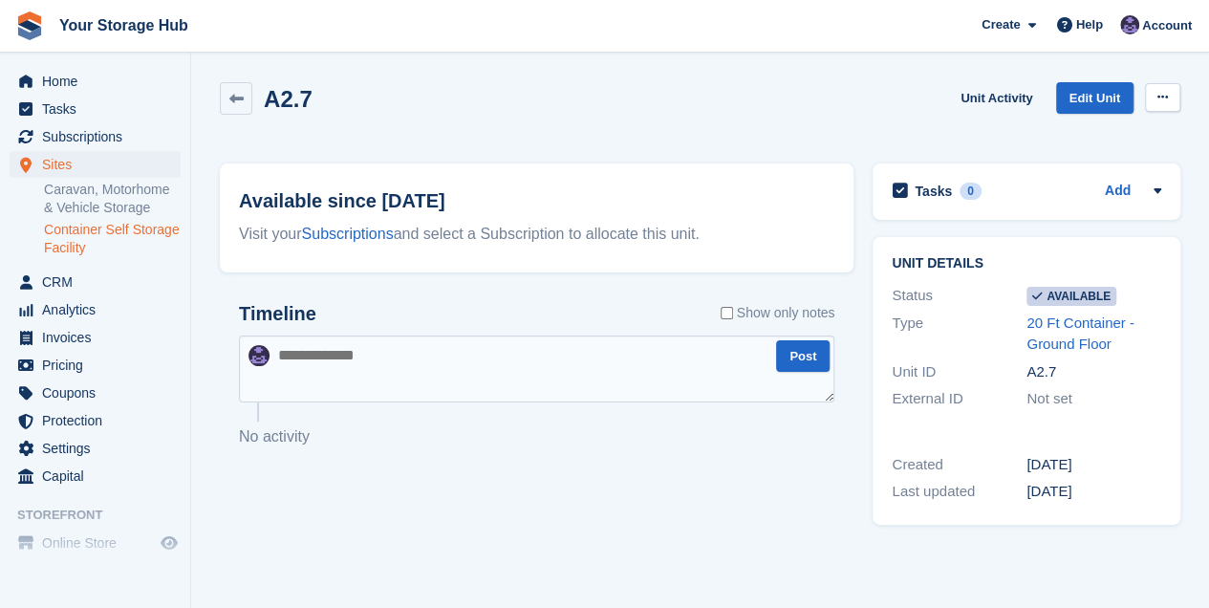
click at [1159, 94] on icon at bounding box center [1163, 97] width 11 height 12
click at [1034, 139] on p "Make unavailable" at bounding box center [1089, 134] width 166 height 25
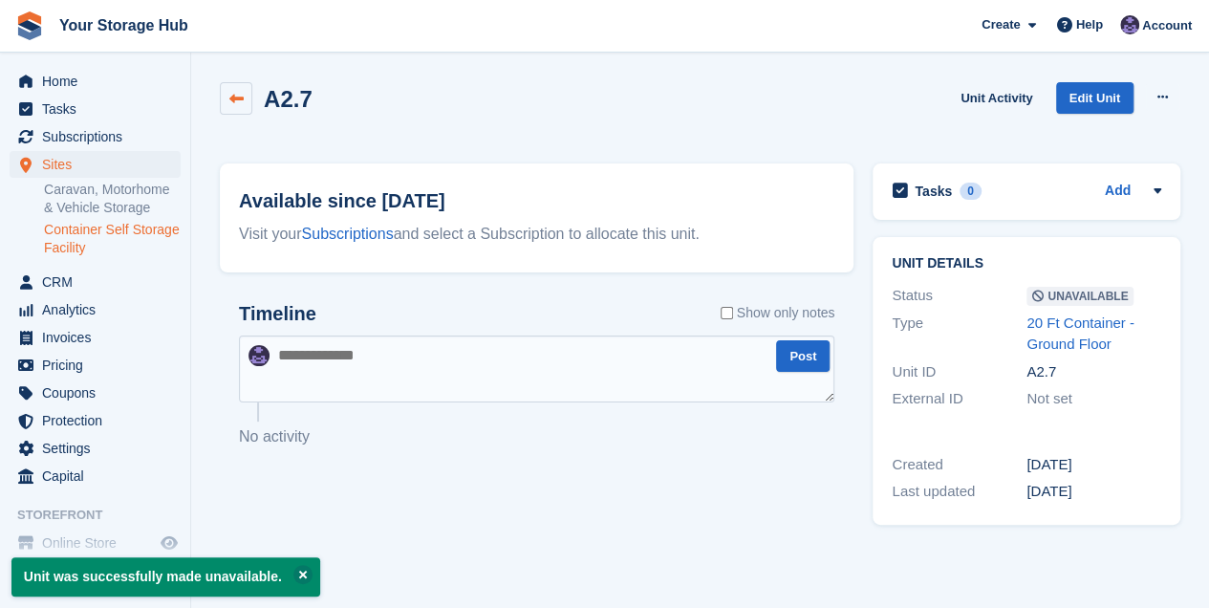
click at [236, 104] on icon at bounding box center [236, 99] width 14 height 14
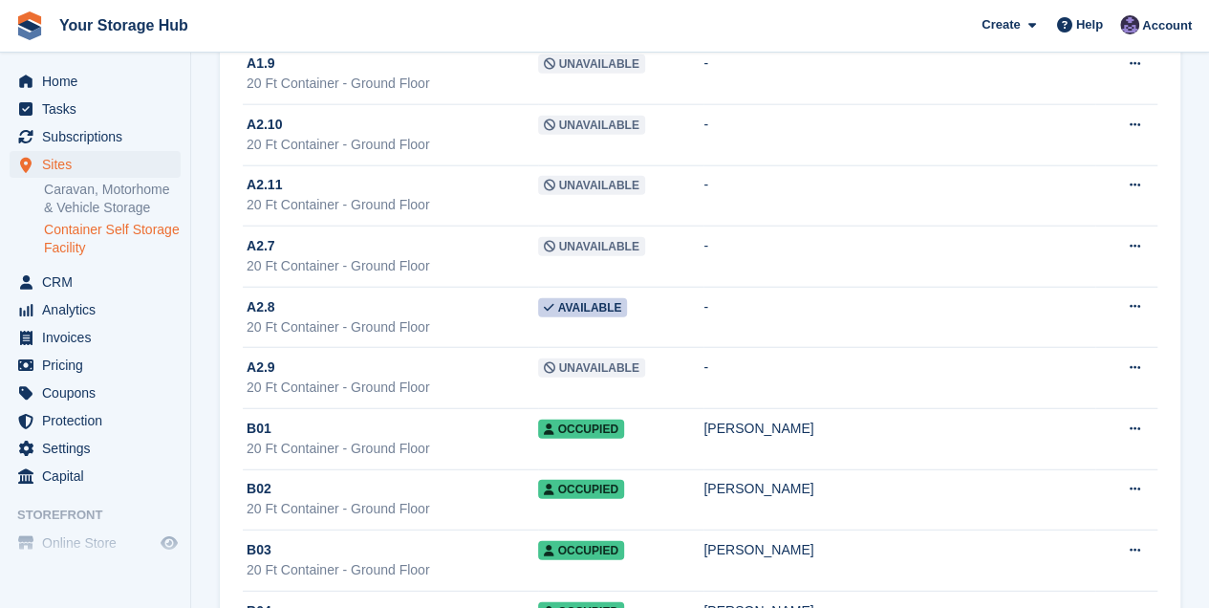
scroll to position [2421, 0]
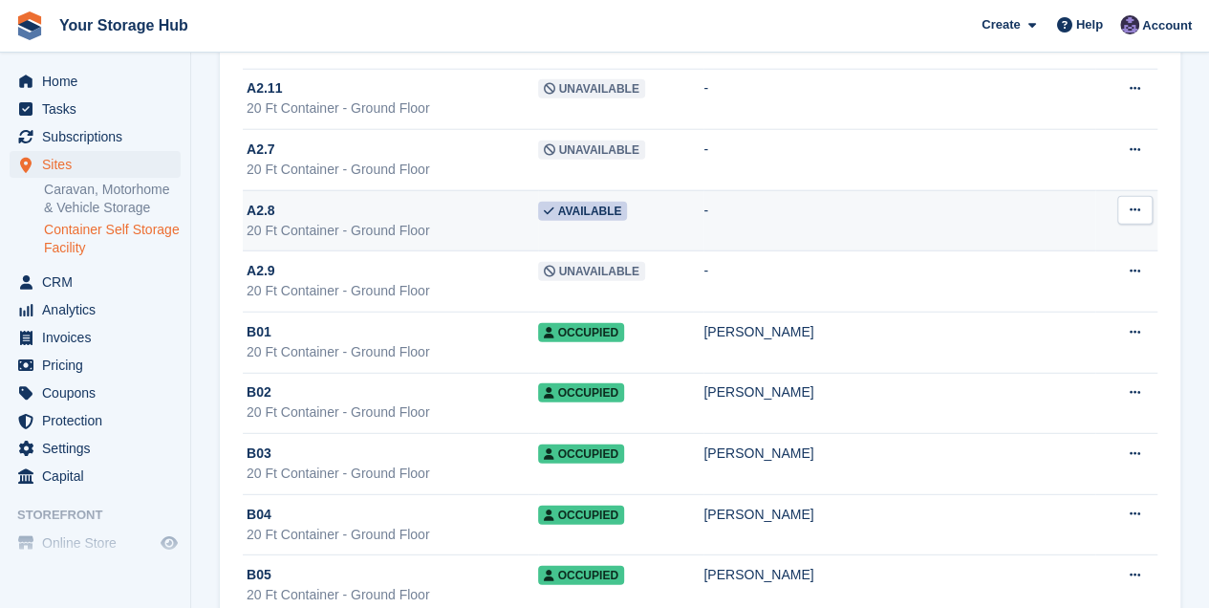
click at [664, 190] on td "Available" at bounding box center [621, 220] width 166 height 61
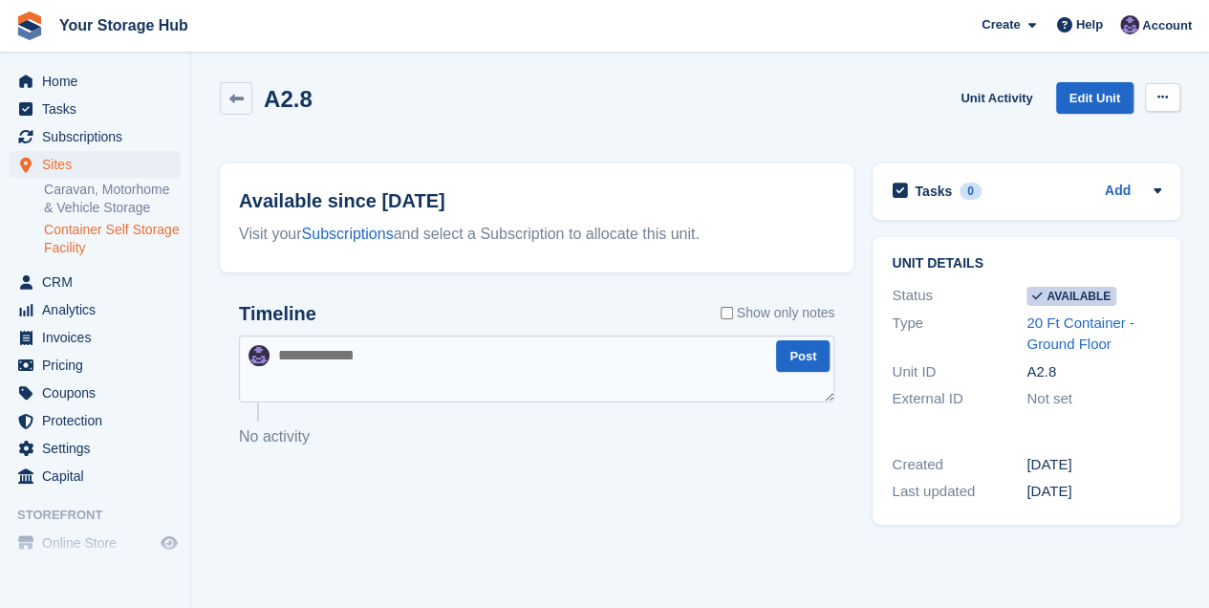
click at [1160, 83] on button at bounding box center [1162, 97] width 35 height 29
click at [1065, 130] on p "Make unavailable" at bounding box center [1089, 134] width 166 height 25
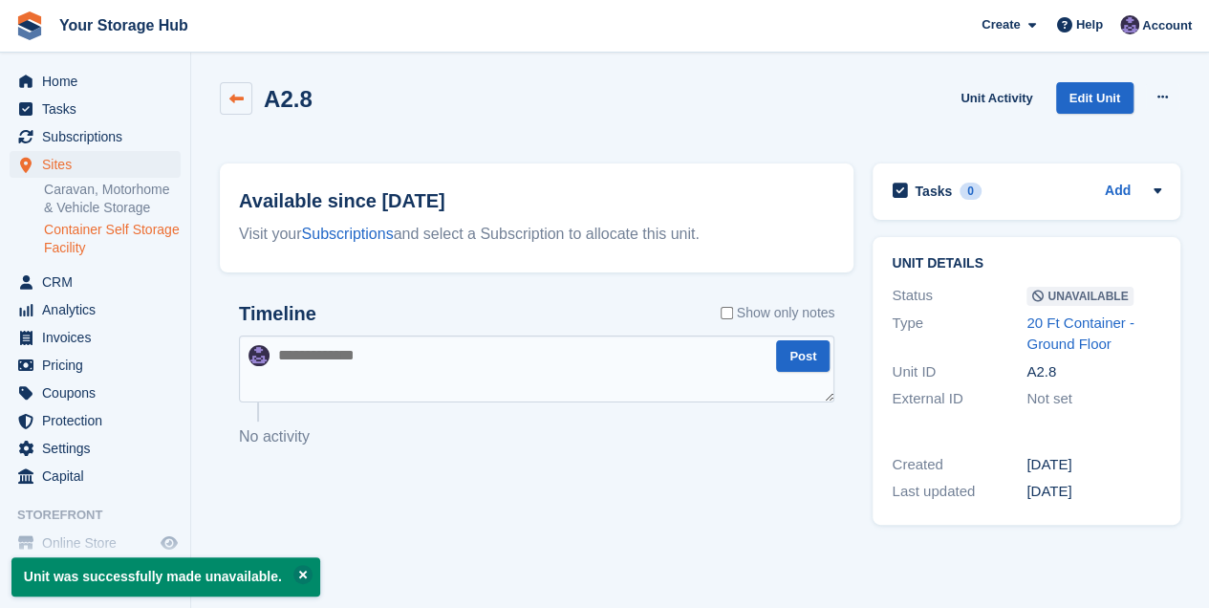
click at [247, 99] on link at bounding box center [236, 98] width 32 height 32
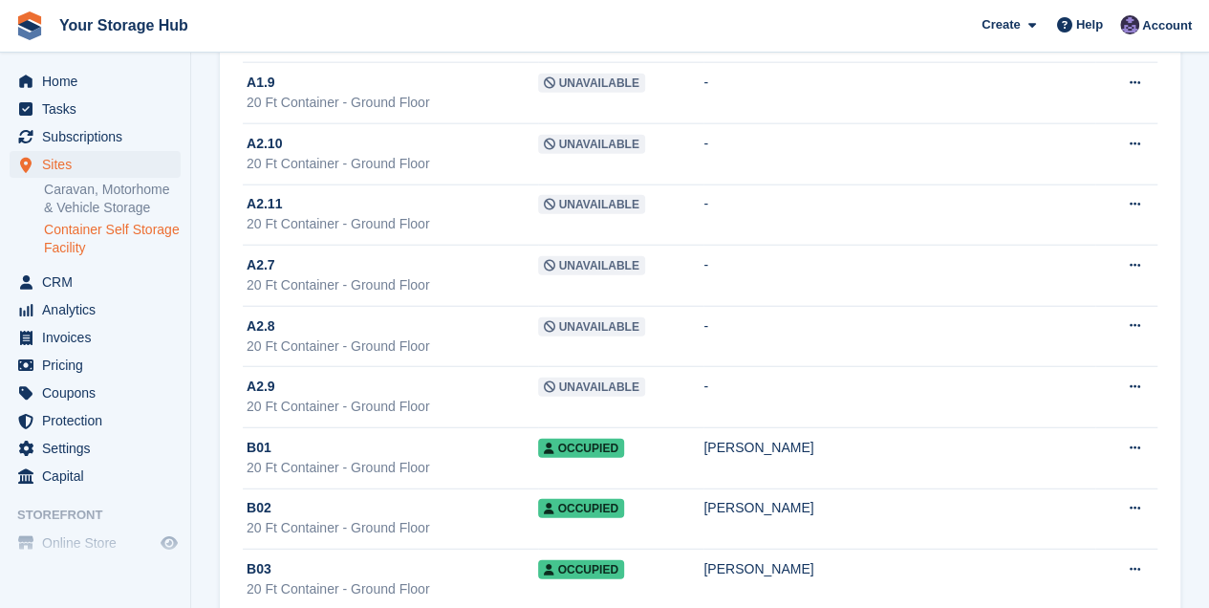
scroll to position [2421, 0]
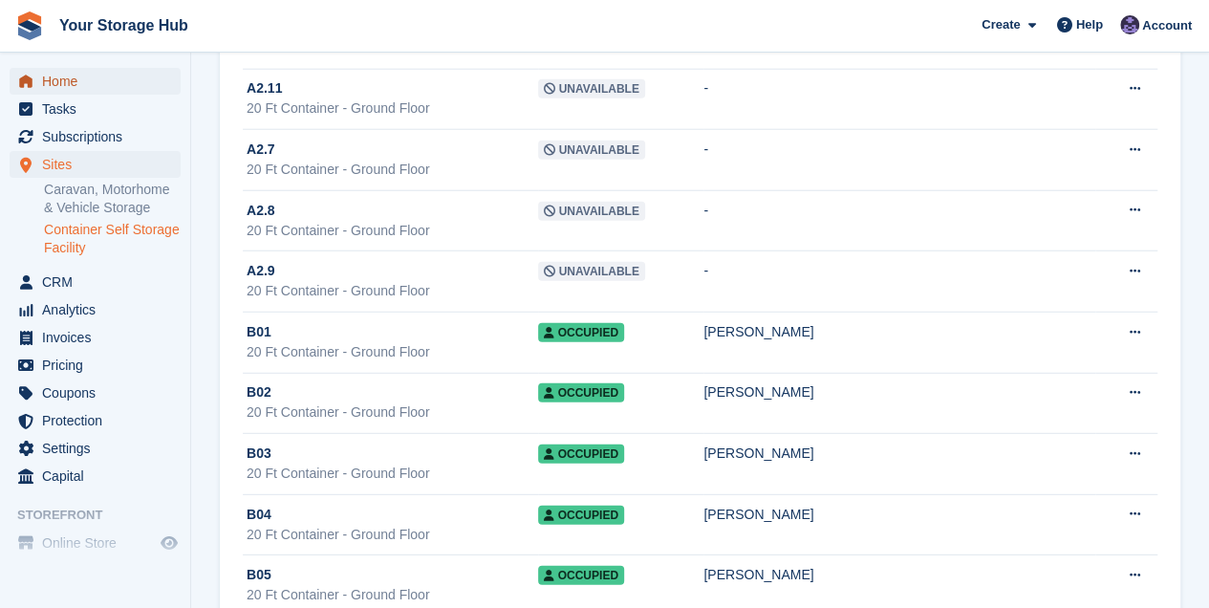
click at [55, 80] on span "Home" at bounding box center [99, 81] width 115 height 27
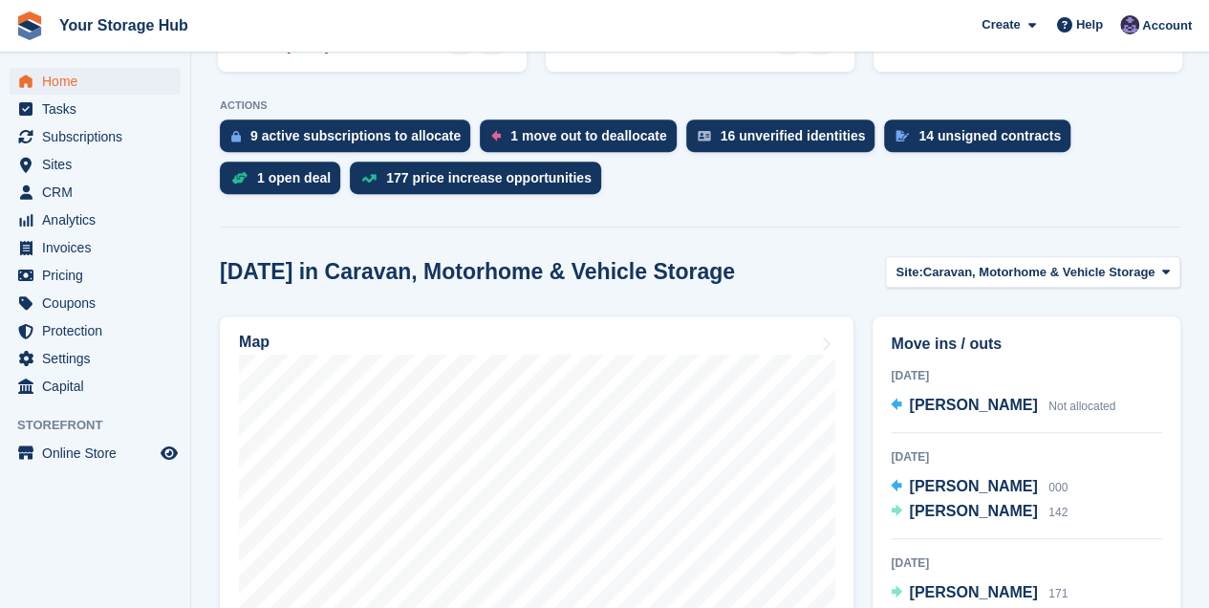
scroll to position [382, 0]
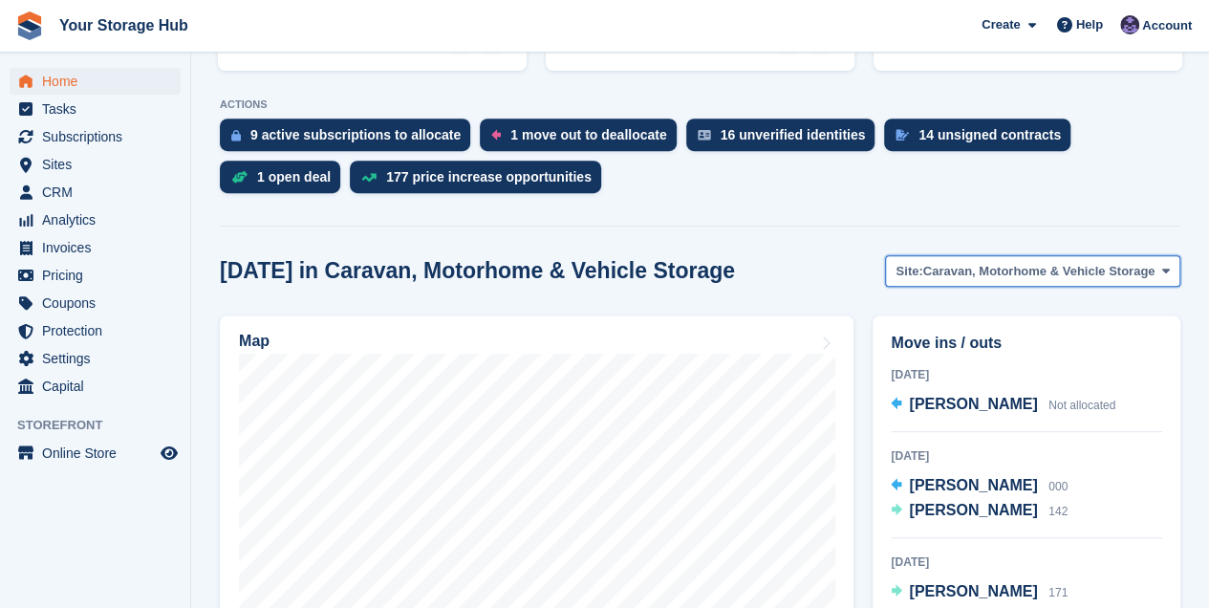
click at [1004, 283] on button "Site: Caravan, Motorhome & Vehicle Storage" at bounding box center [1032, 271] width 295 height 32
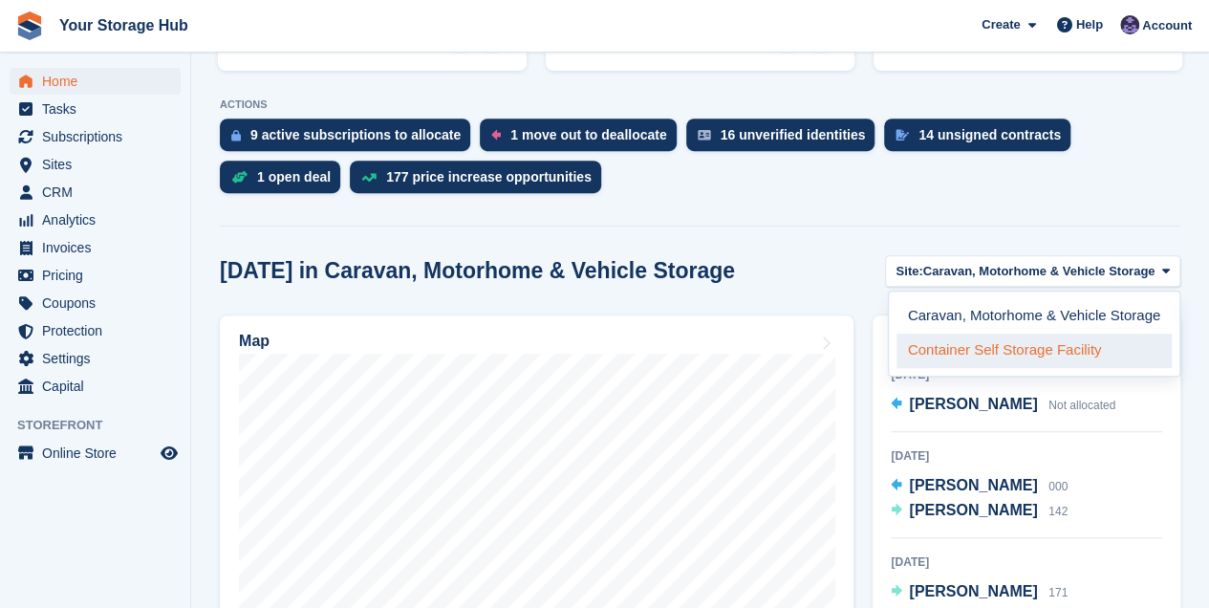
click at [968, 340] on link "Container Self Storage Facility" at bounding box center [1034, 351] width 275 height 34
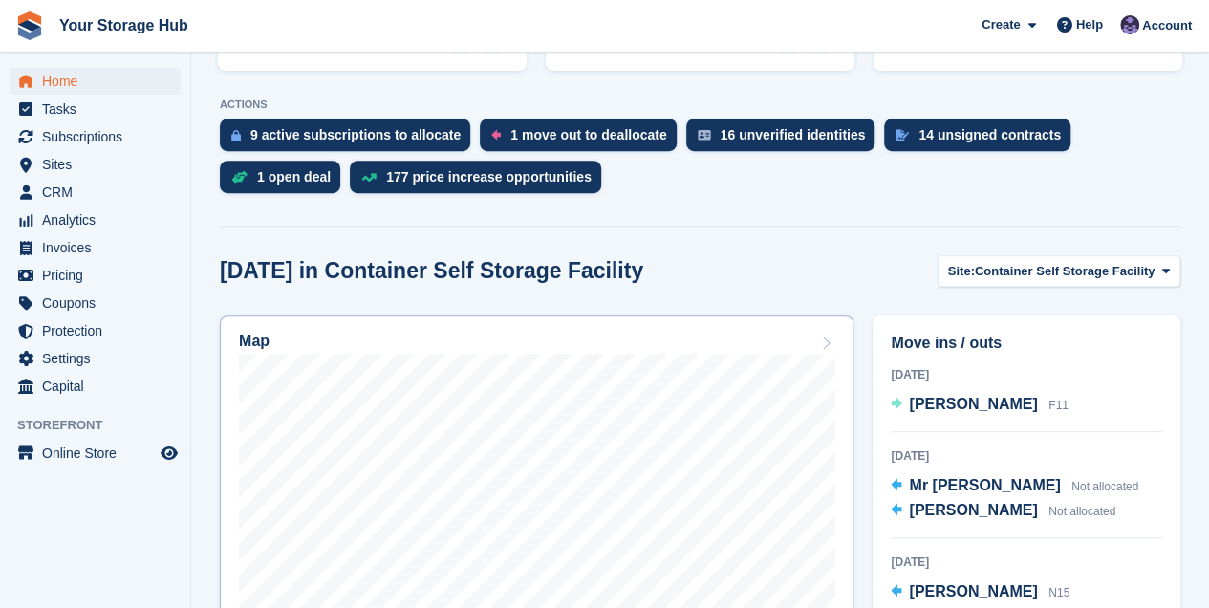
scroll to position [637, 0]
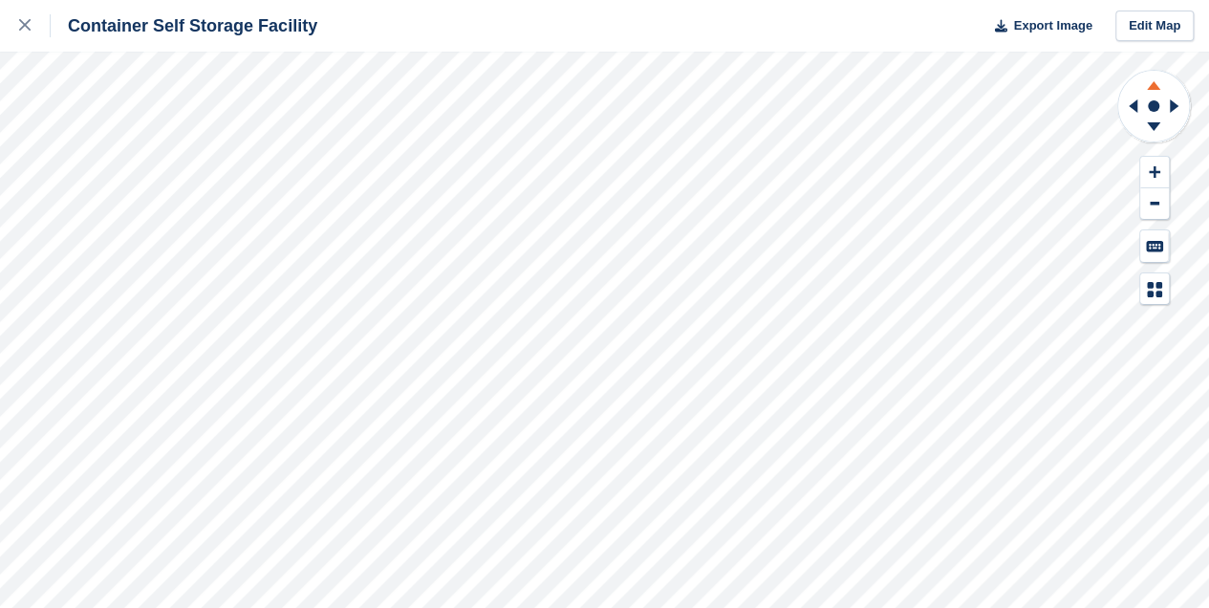
click at [1153, 83] on icon at bounding box center [1153, 85] width 13 height 9
